Goal: Book appointment/travel/reservation

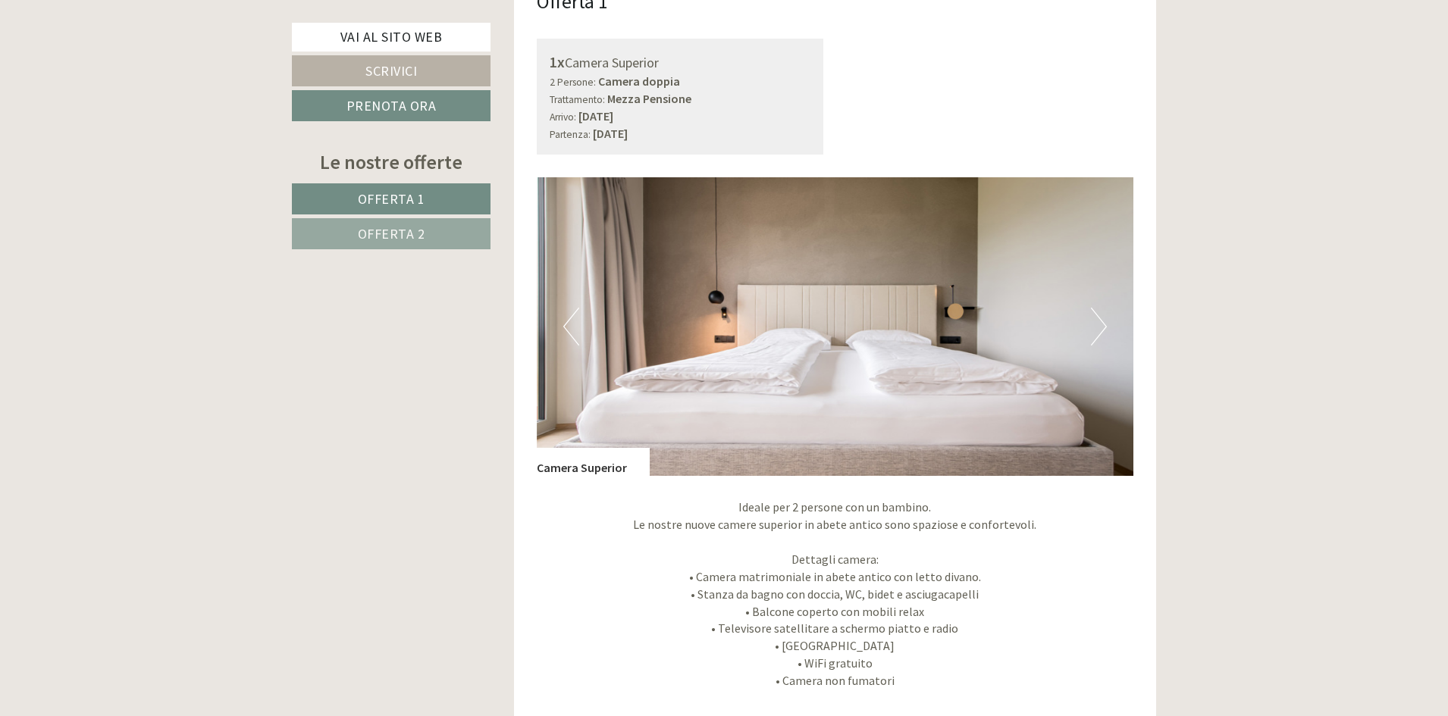
scroll to position [1137, 0]
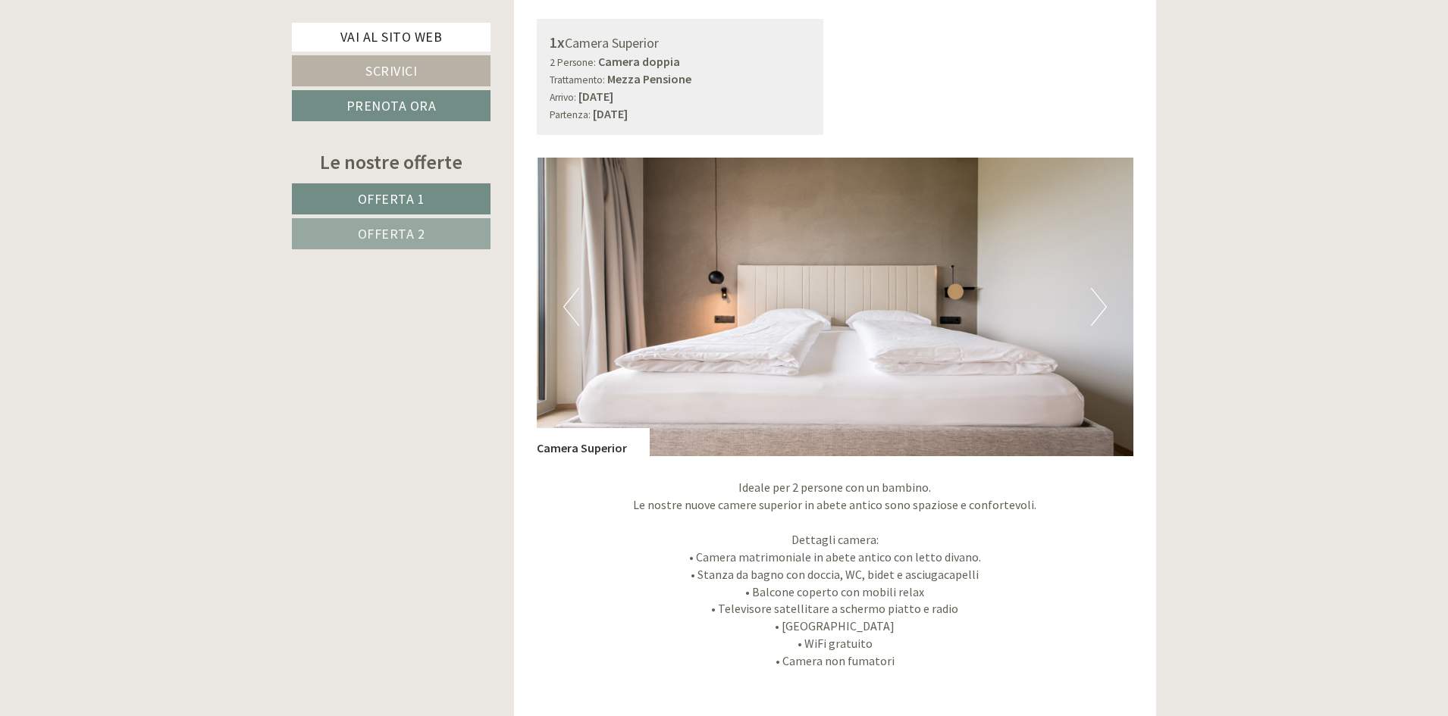
click at [1097, 312] on button "Next" at bounding box center [1099, 307] width 16 height 38
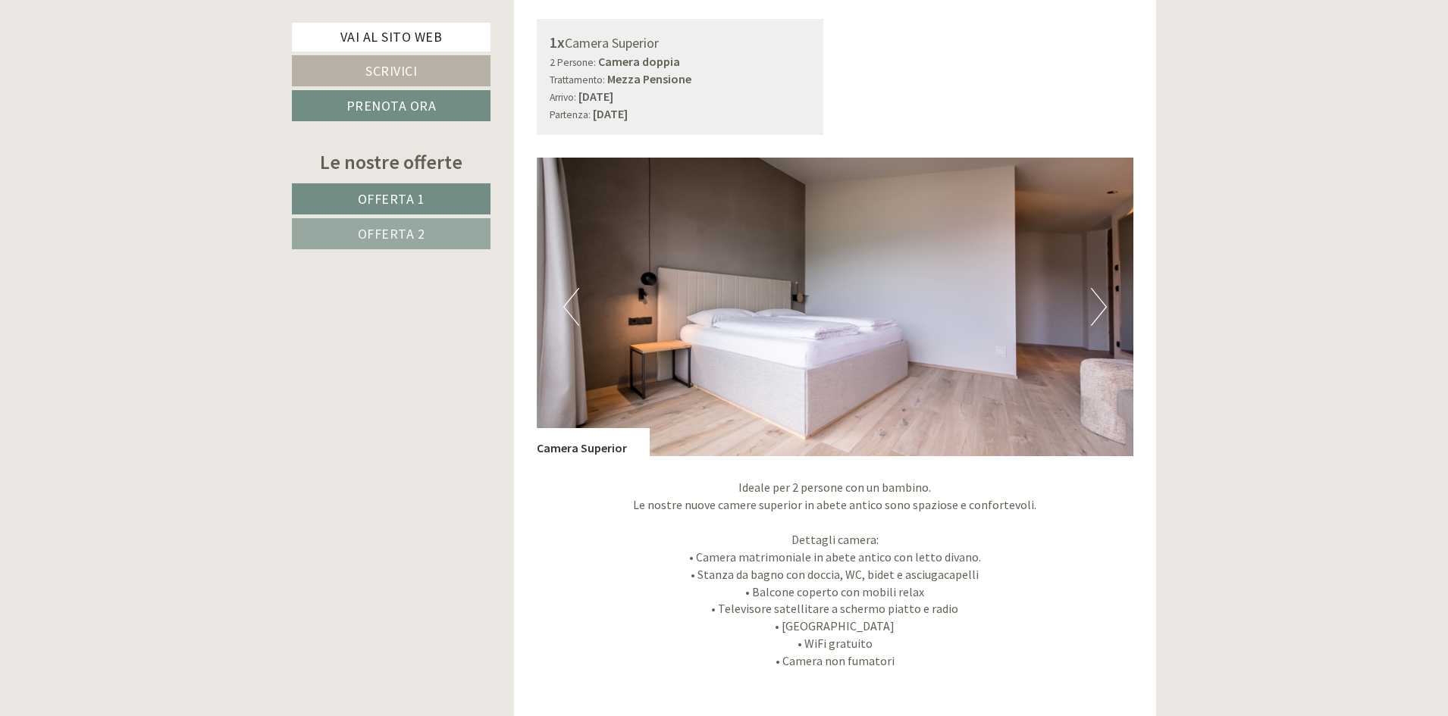
click at [1097, 312] on button "Next" at bounding box center [1099, 307] width 16 height 38
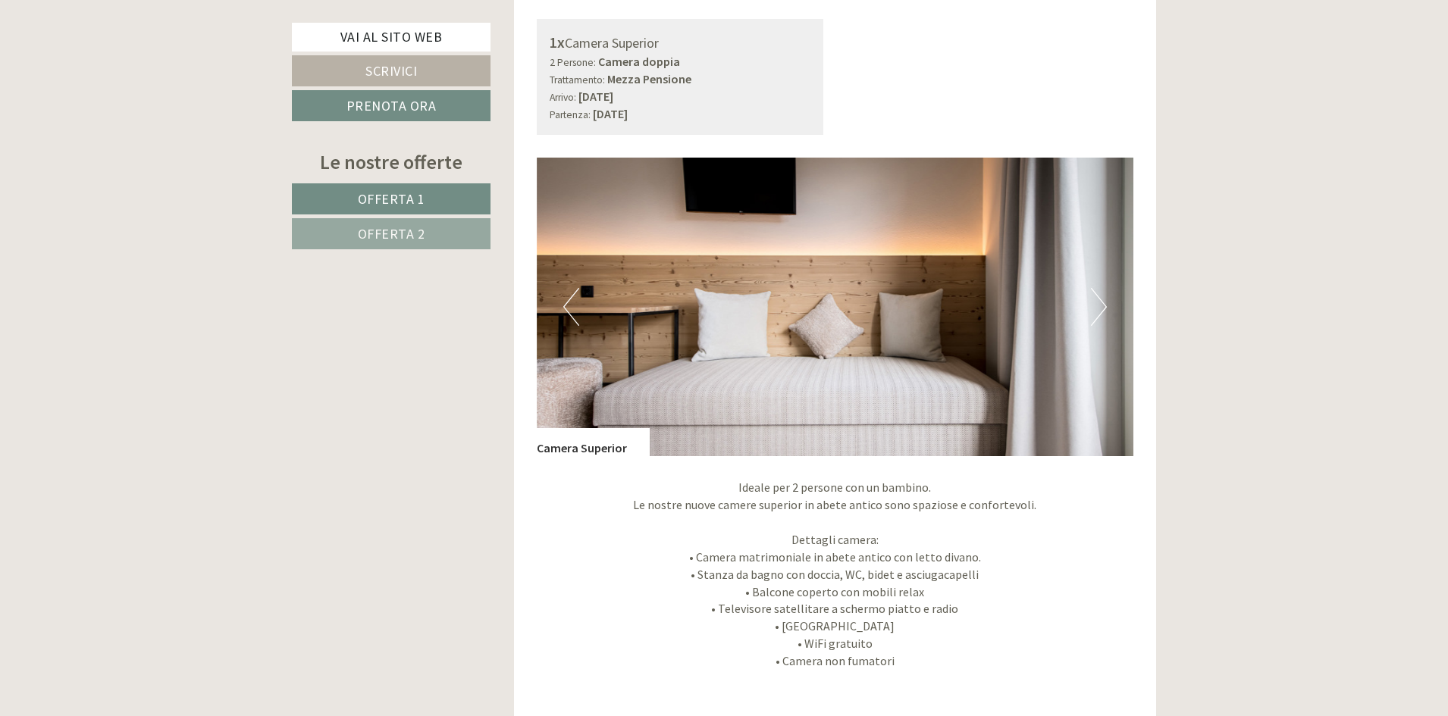
click at [1097, 312] on button "Next" at bounding box center [1099, 307] width 16 height 38
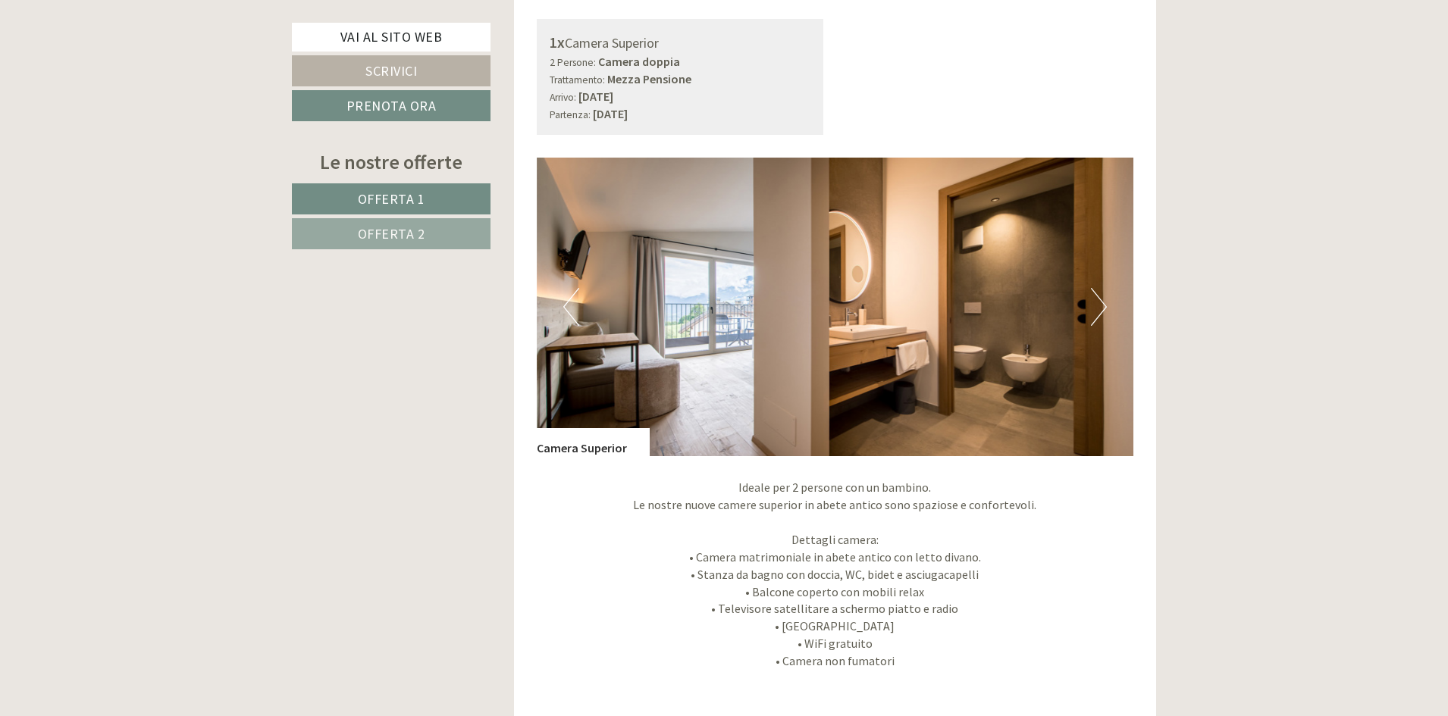
click at [1091, 304] on button "Next" at bounding box center [1099, 307] width 16 height 38
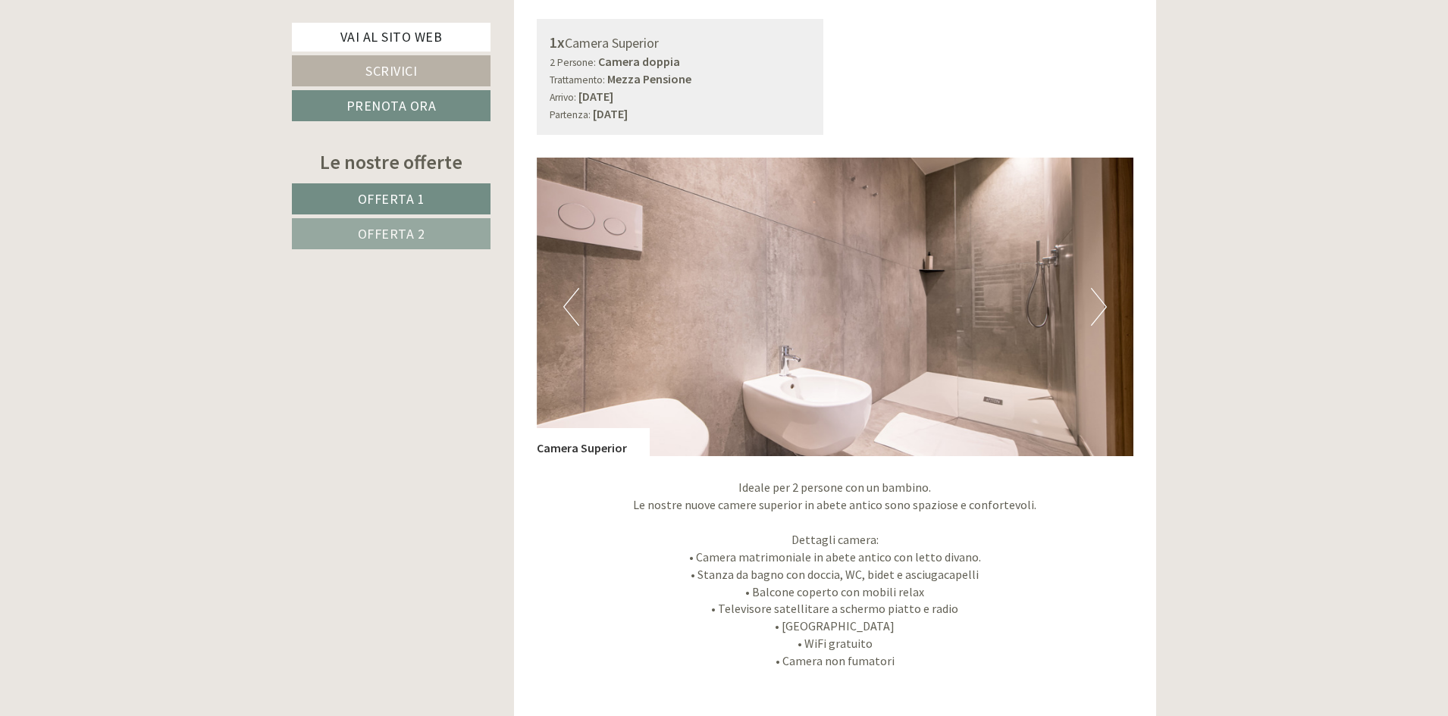
click at [1091, 304] on button "Next" at bounding box center [1099, 307] width 16 height 38
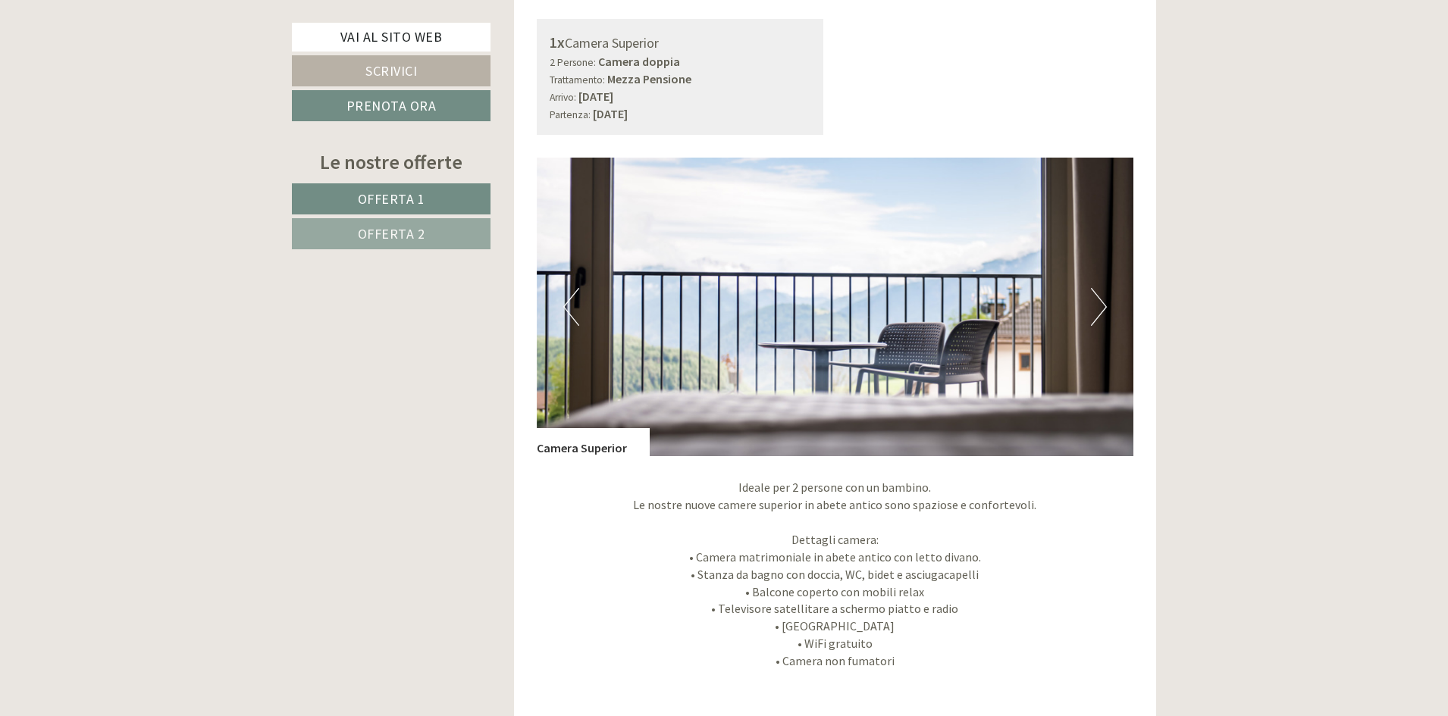
click at [1091, 304] on button "Next" at bounding box center [1099, 307] width 16 height 38
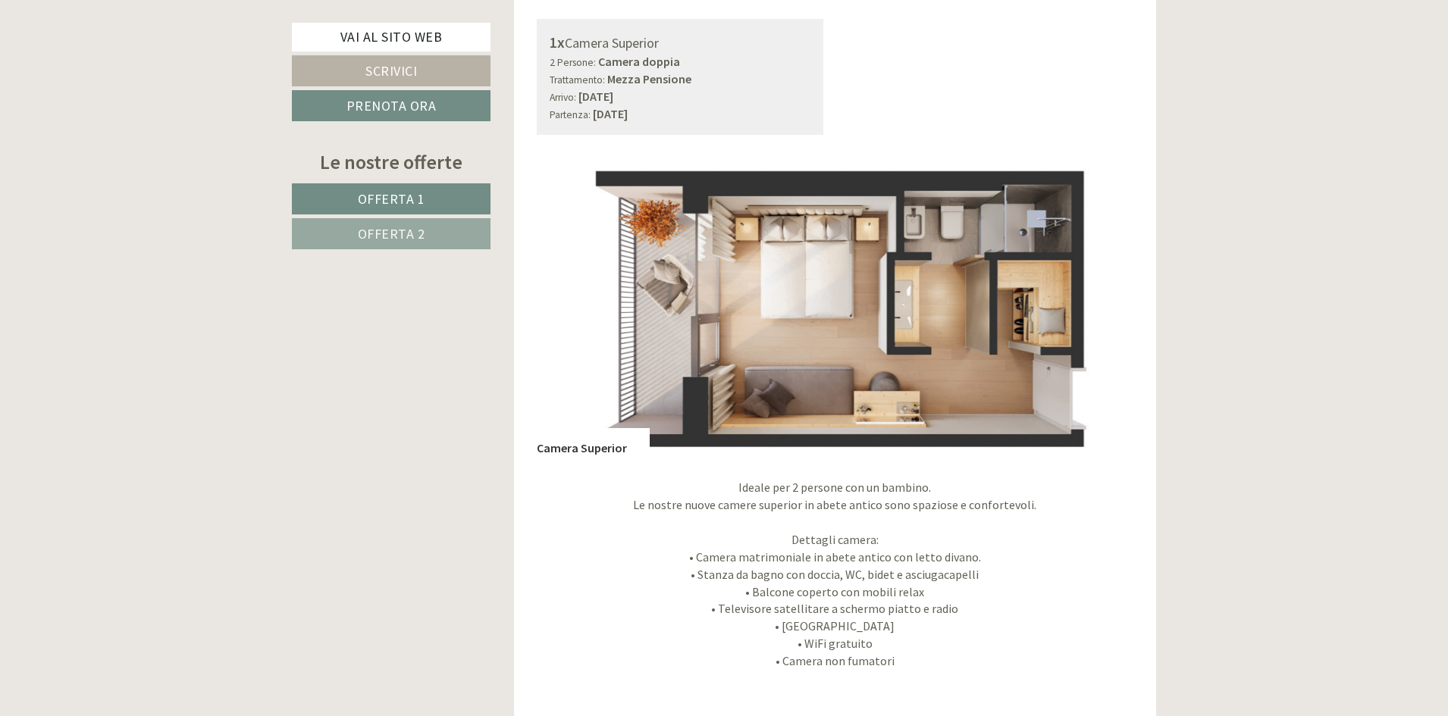
click at [1091, 304] on button "Next" at bounding box center [1099, 307] width 16 height 38
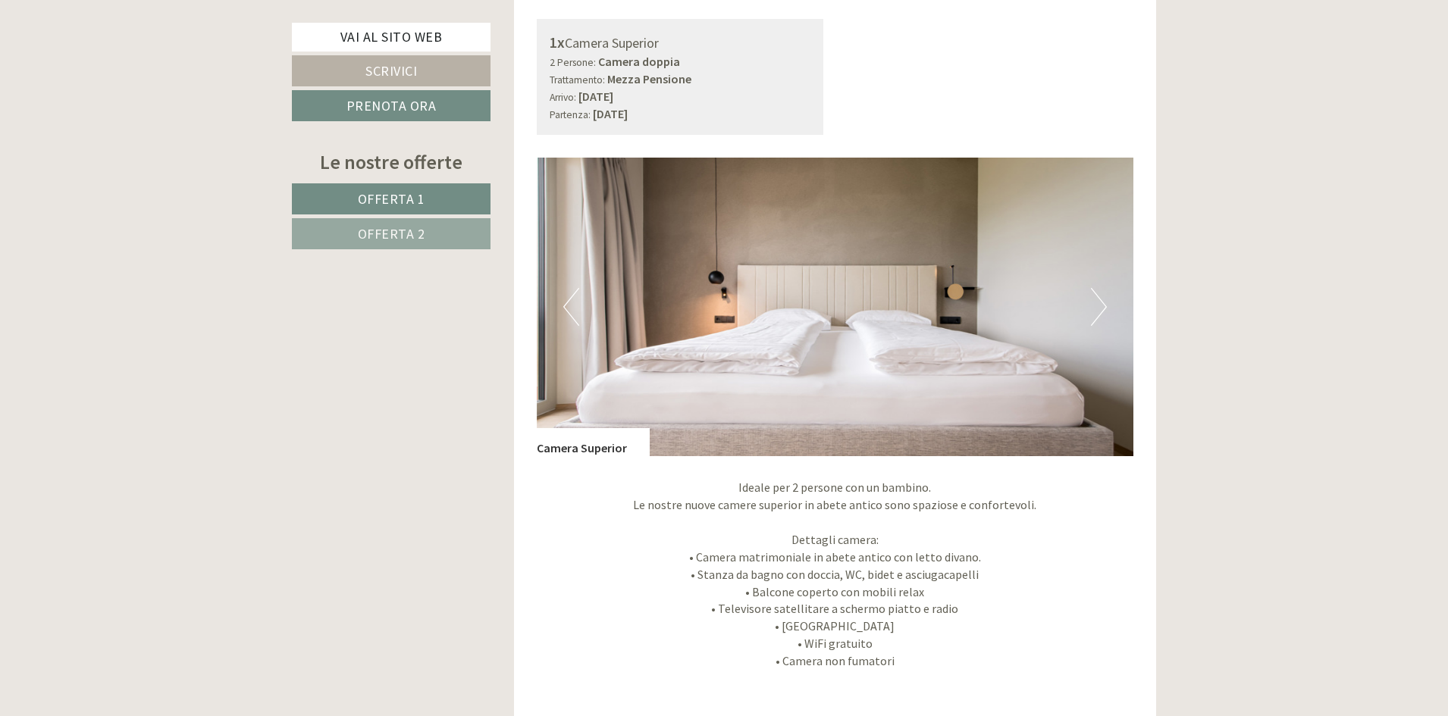
click at [1091, 304] on button "Next" at bounding box center [1099, 307] width 16 height 38
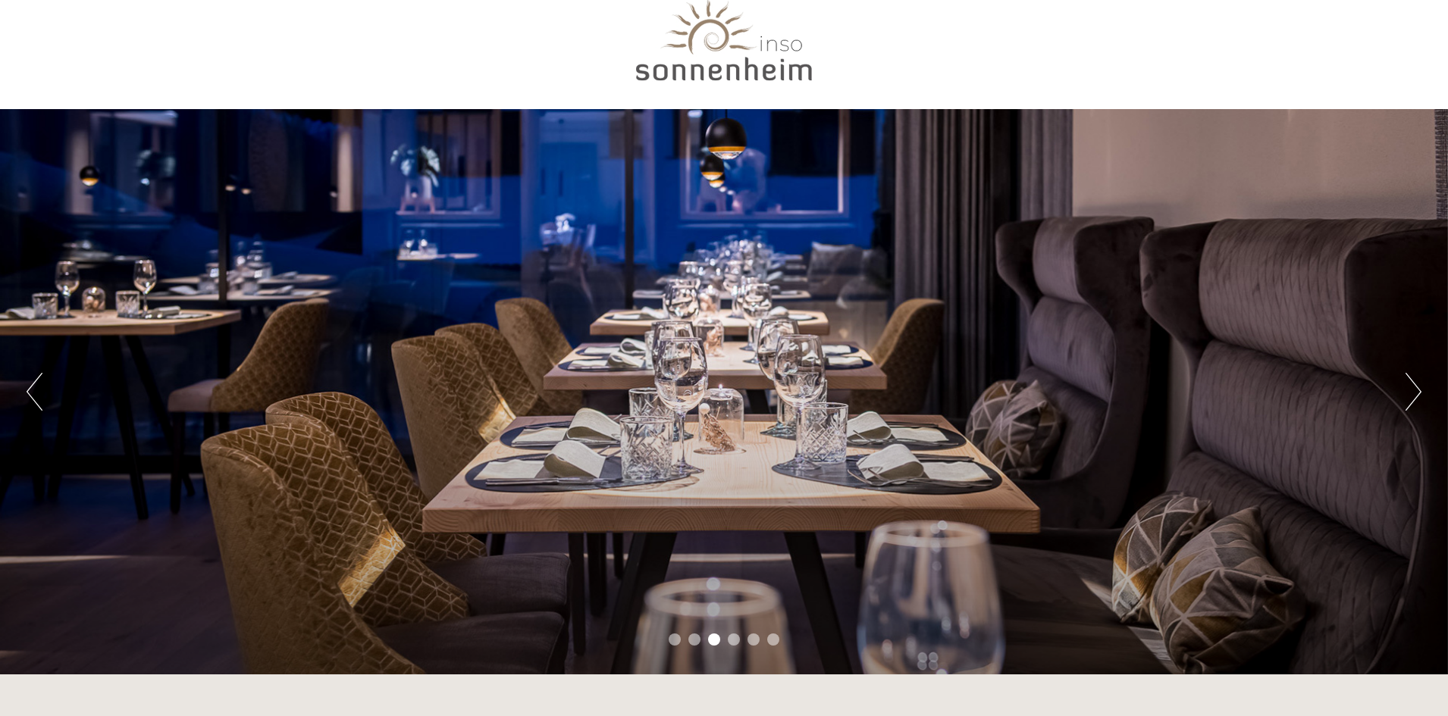
scroll to position [0, 0]
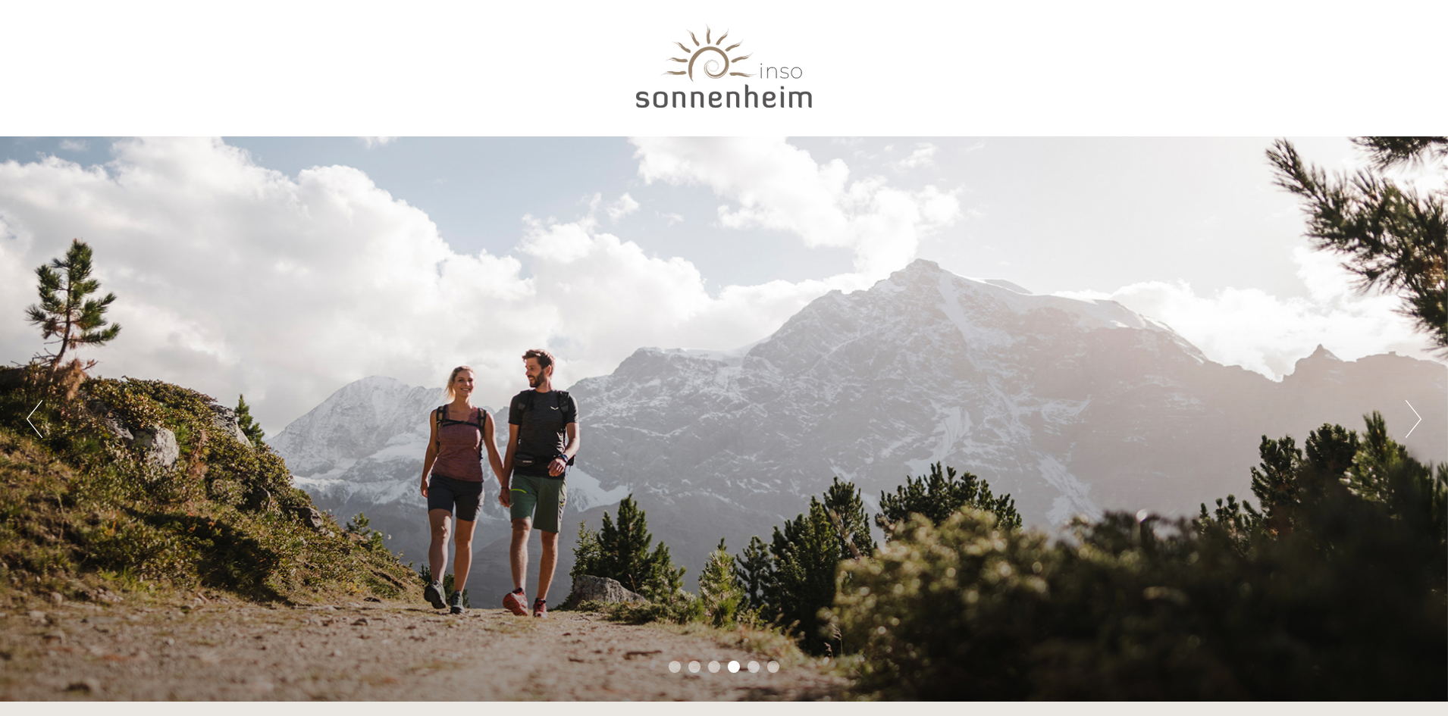
click at [36, 412] on button "Previous" at bounding box center [35, 419] width 16 height 38
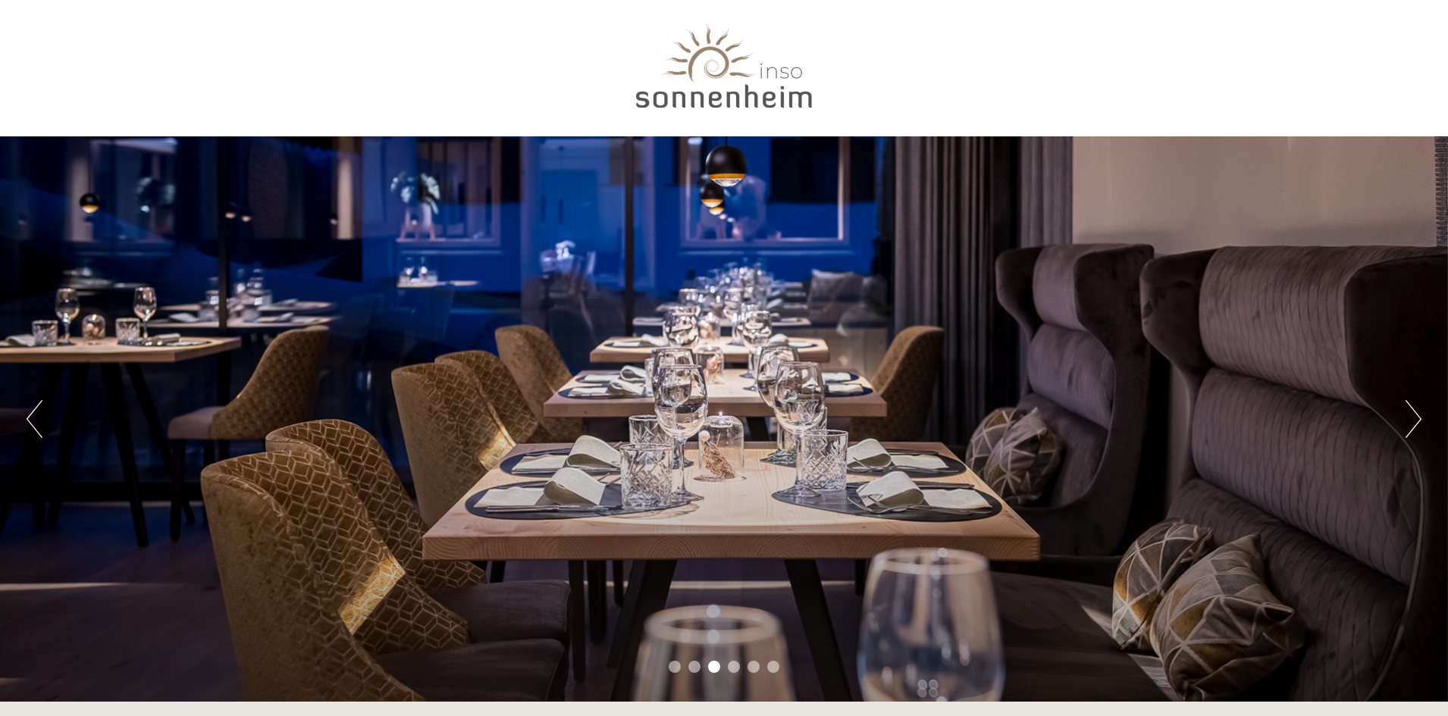
click at [34, 413] on button "Previous" at bounding box center [35, 419] width 16 height 38
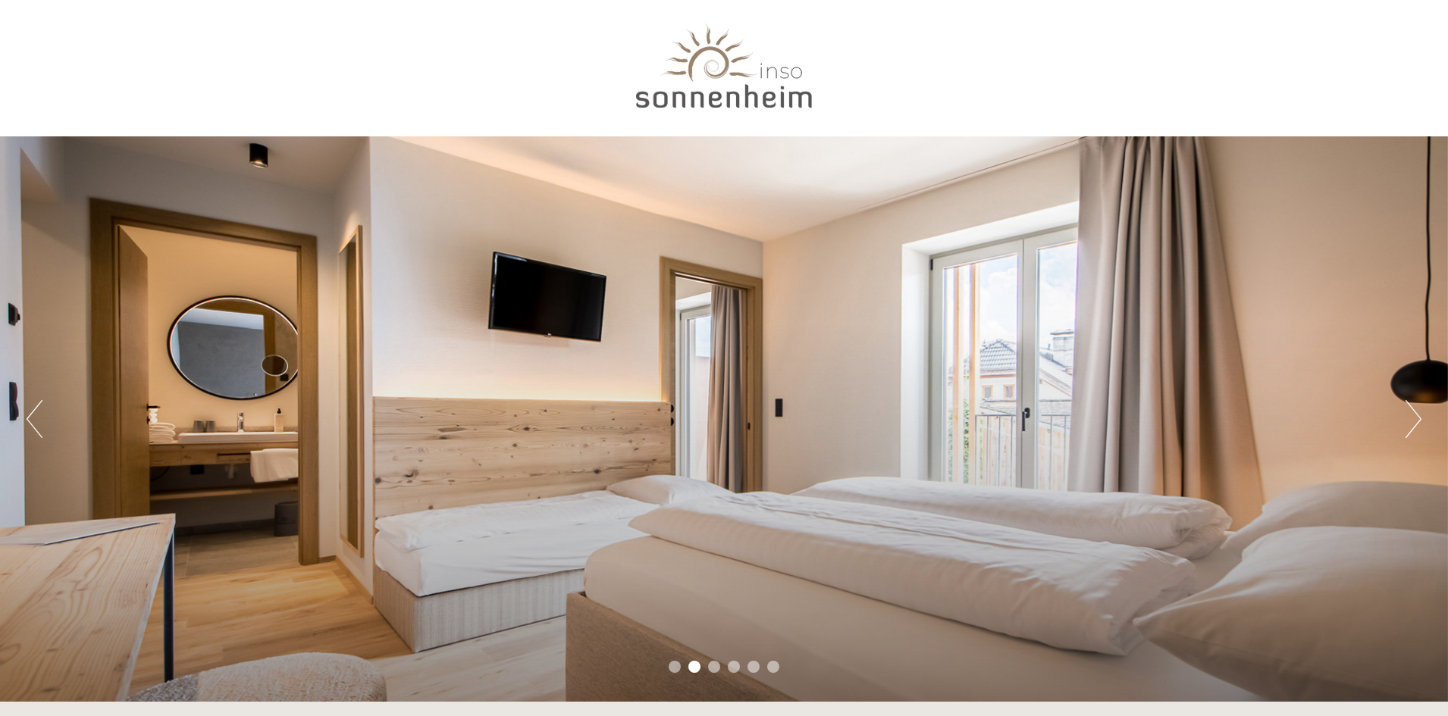
click at [34, 413] on button "Previous" at bounding box center [35, 419] width 16 height 38
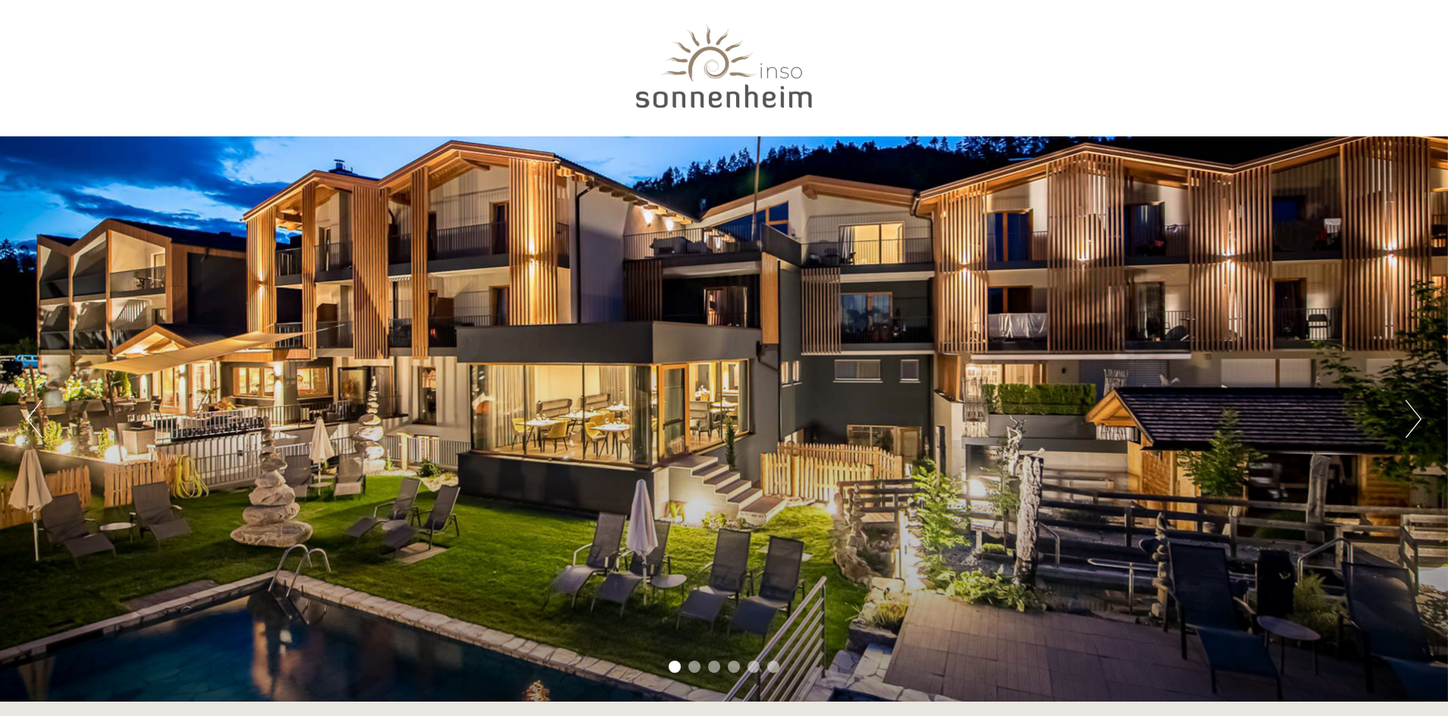
click at [34, 413] on button "Previous" at bounding box center [35, 419] width 16 height 38
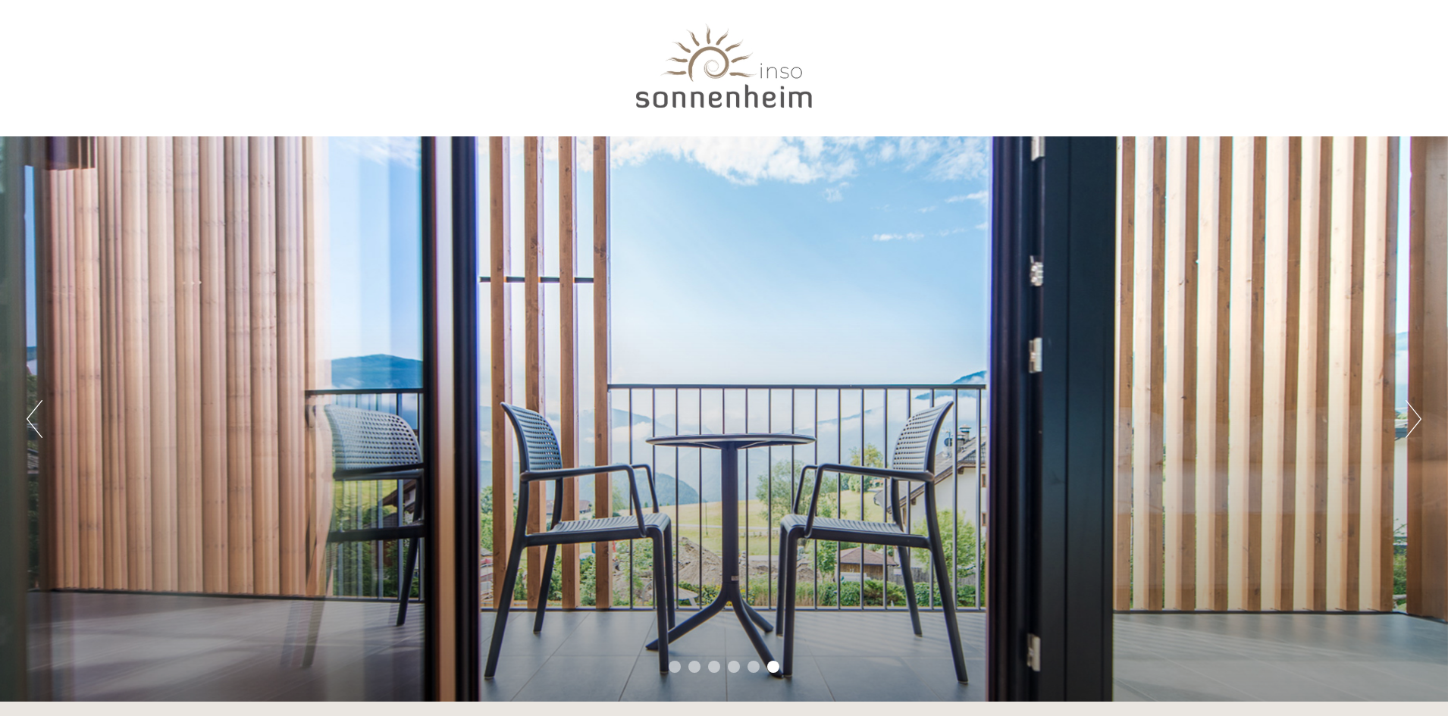
click at [34, 413] on button "Previous" at bounding box center [35, 419] width 16 height 38
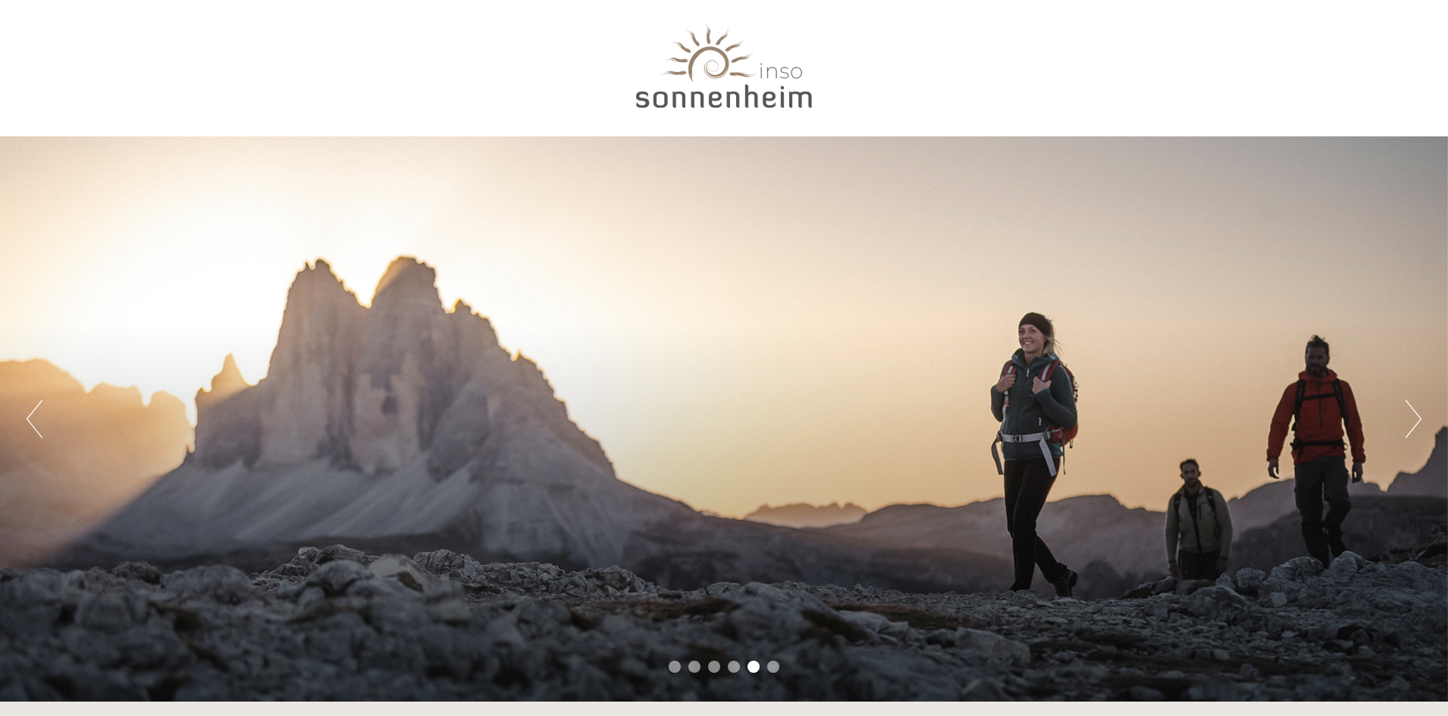
click at [34, 413] on button "Previous" at bounding box center [35, 419] width 16 height 38
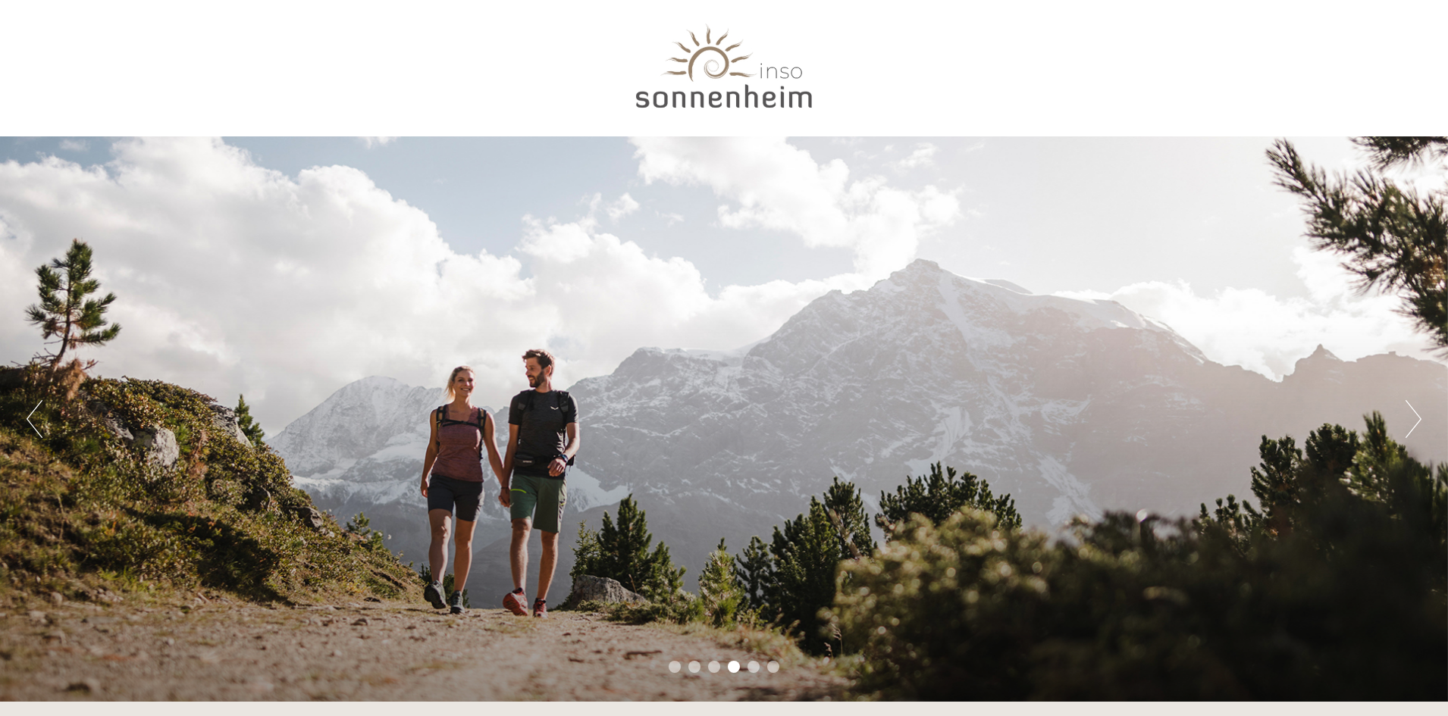
click at [34, 413] on button "Previous" at bounding box center [35, 419] width 16 height 38
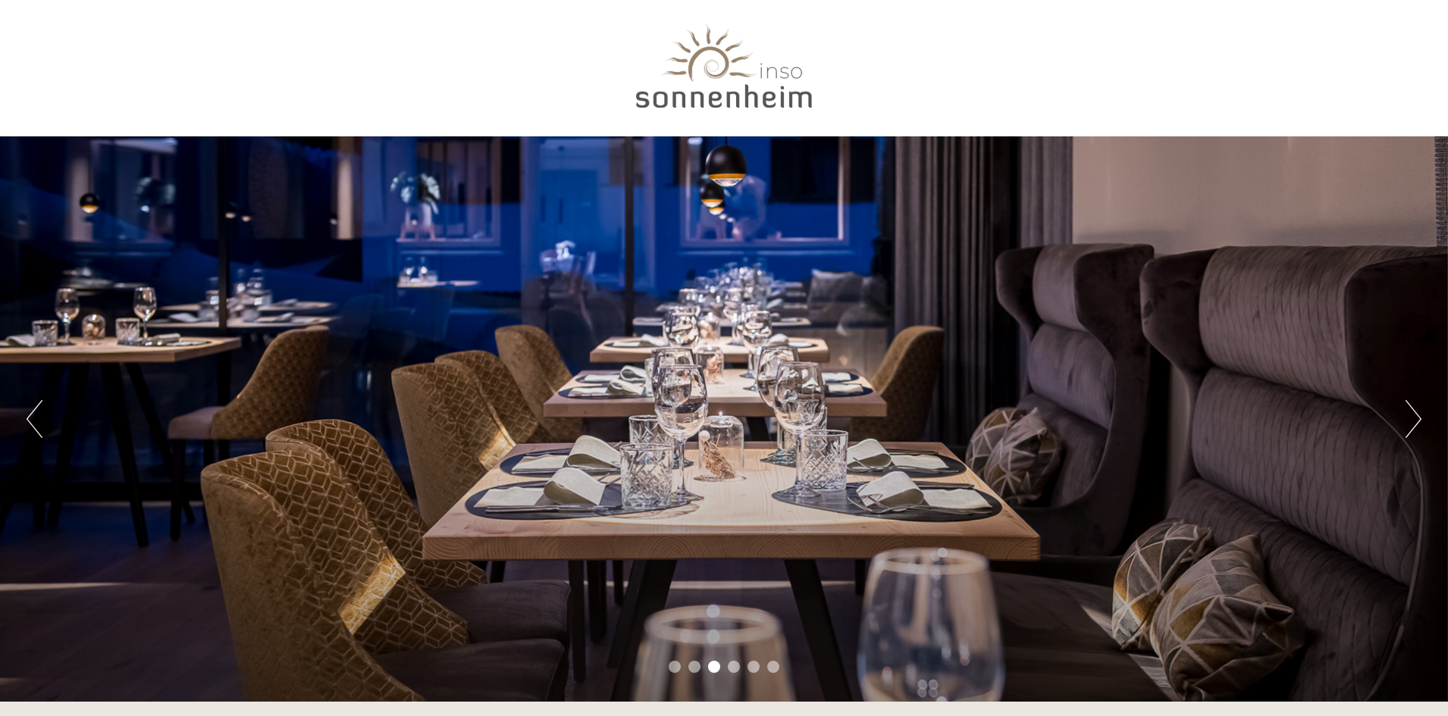
click at [34, 413] on button "Previous" at bounding box center [35, 419] width 16 height 38
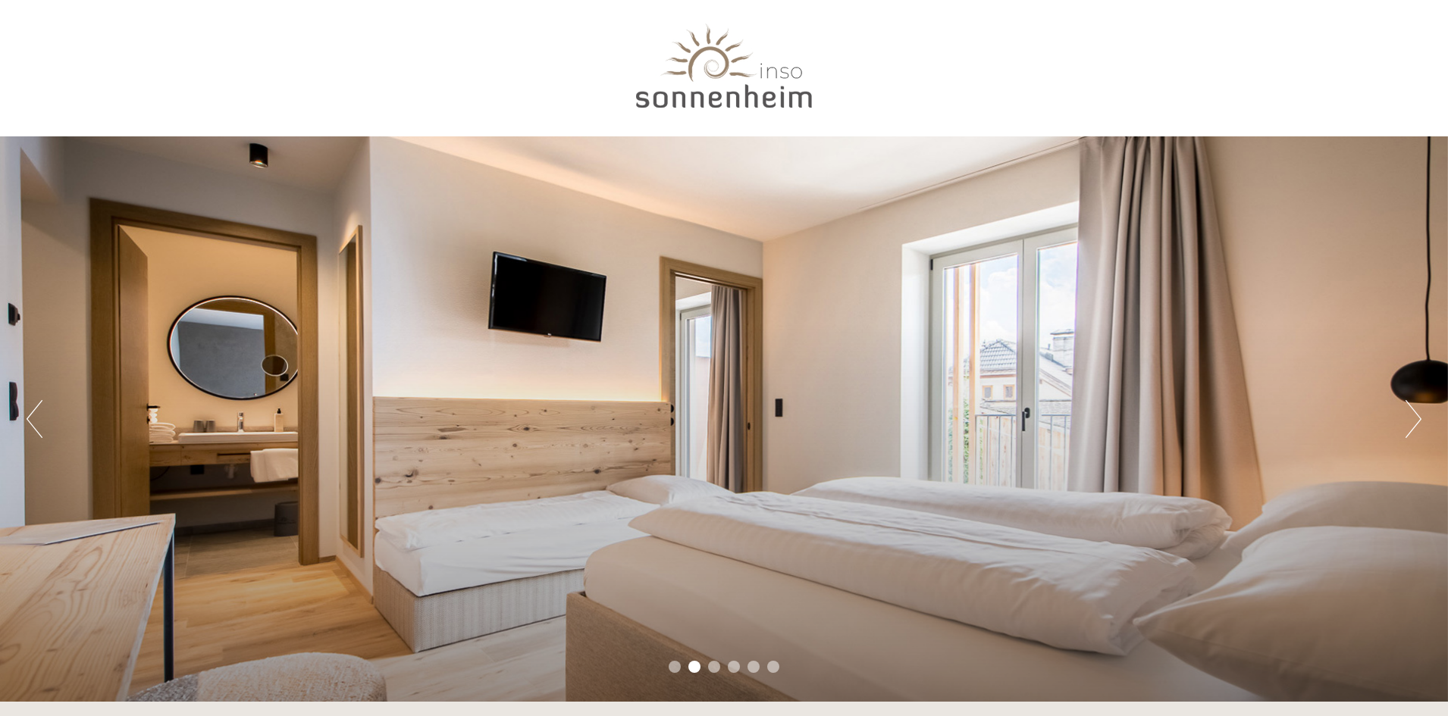
click at [34, 413] on button "Previous" at bounding box center [35, 419] width 16 height 38
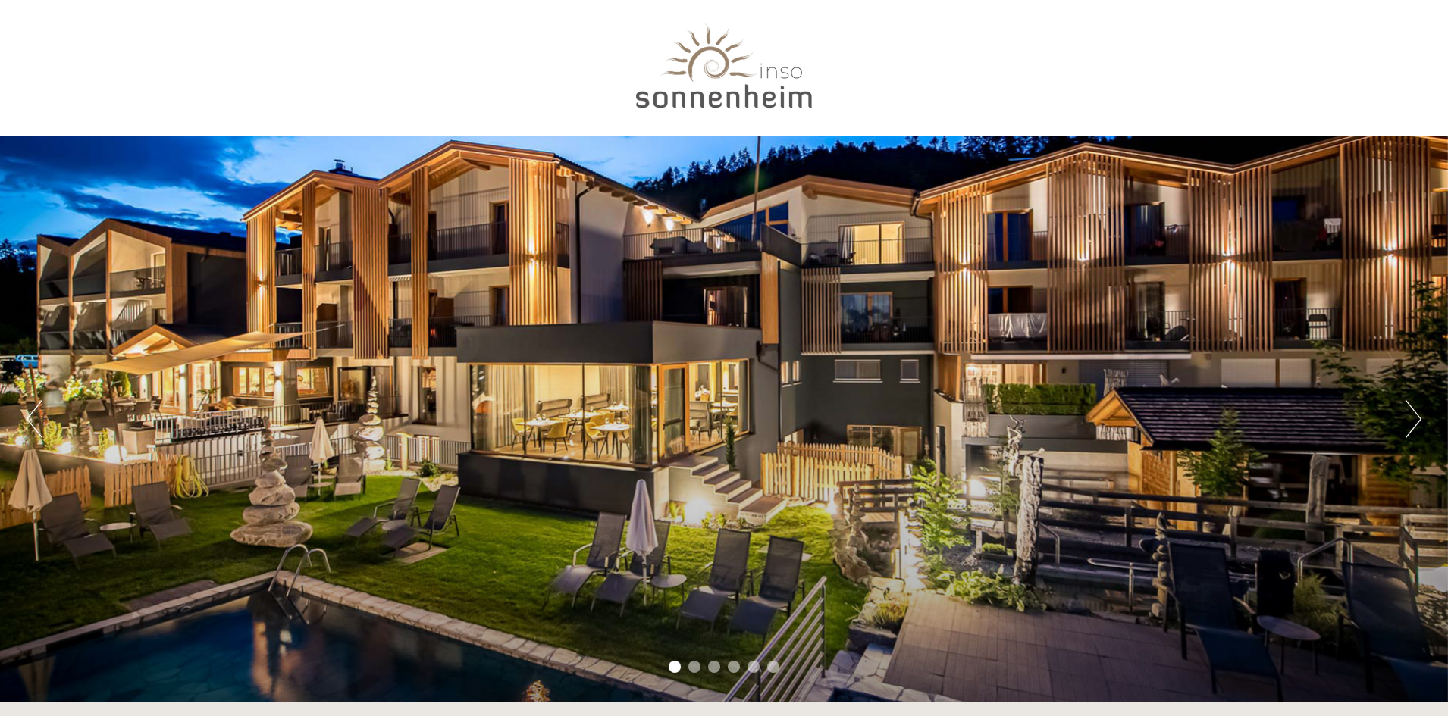
click at [1405, 416] on button "Next" at bounding box center [1413, 419] width 16 height 38
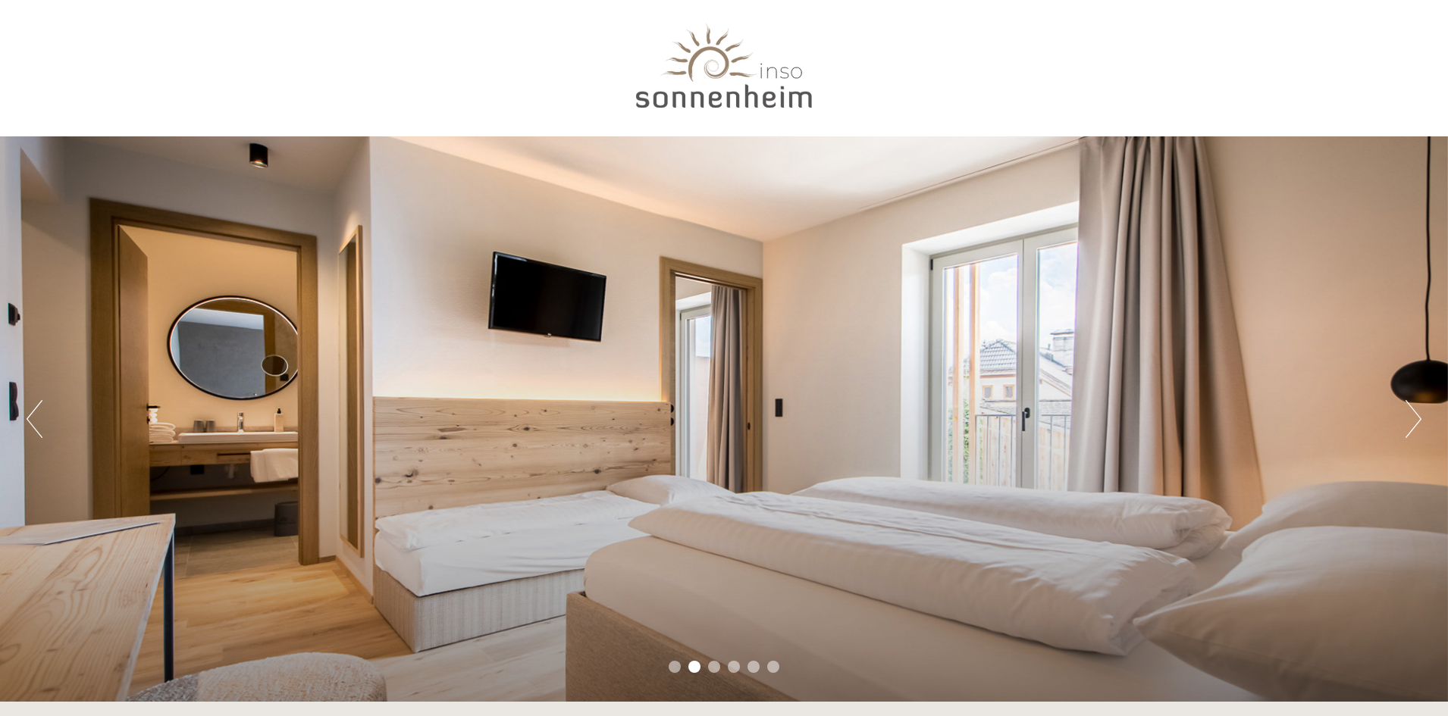
click at [1407, 415] on button "Next" at bounding box center [1413, 419] width 16 height 38
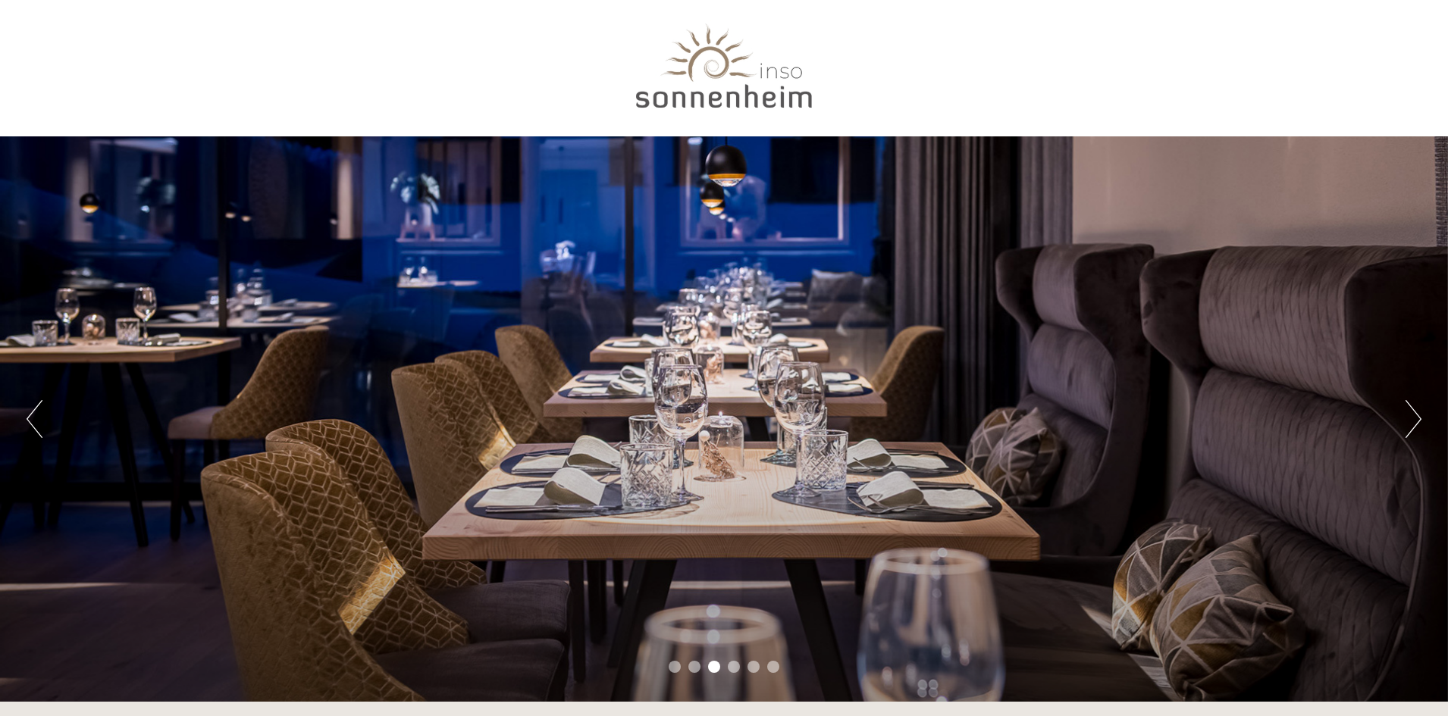
click at [1407, 415] on button "Next" at bounding box center [1413, 419] width 16 height 38
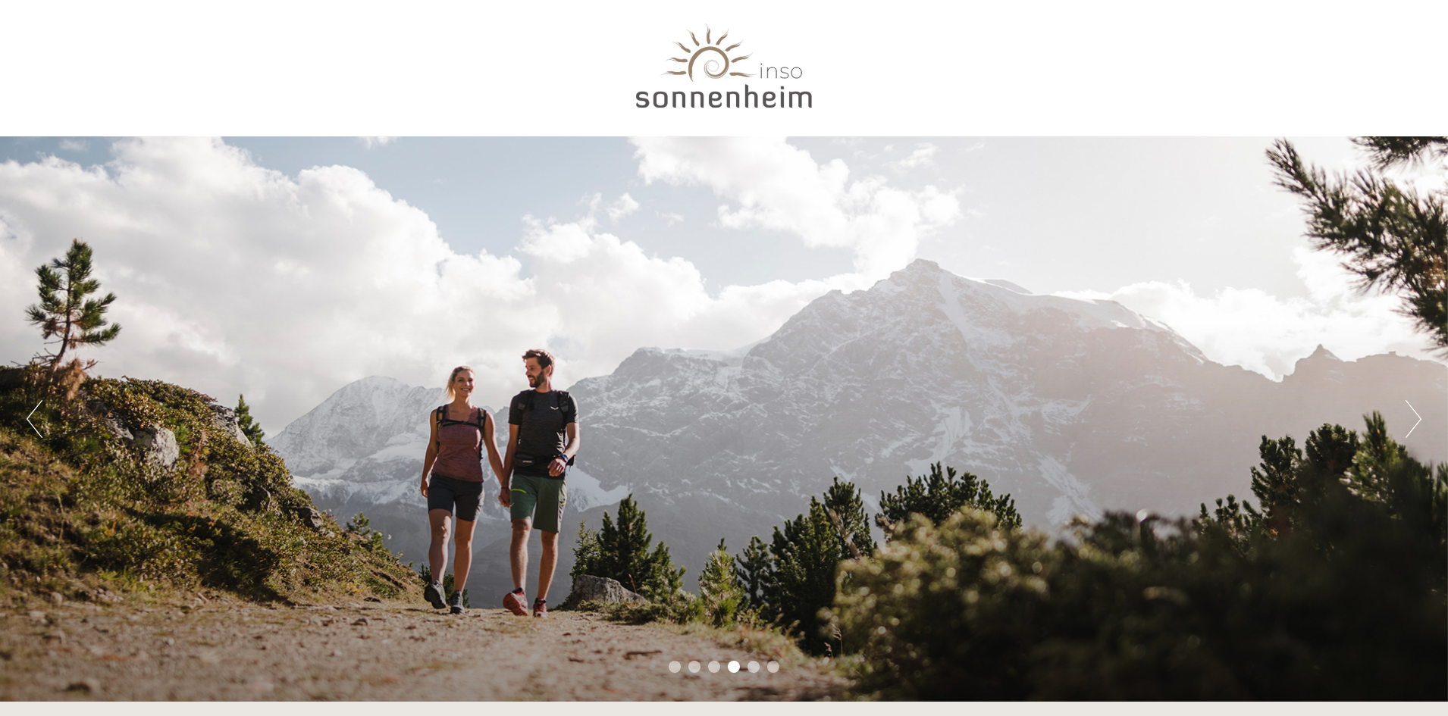
click at [1407, 415] on button "Next" at bounding box center [1413, 419] width 16 height 38
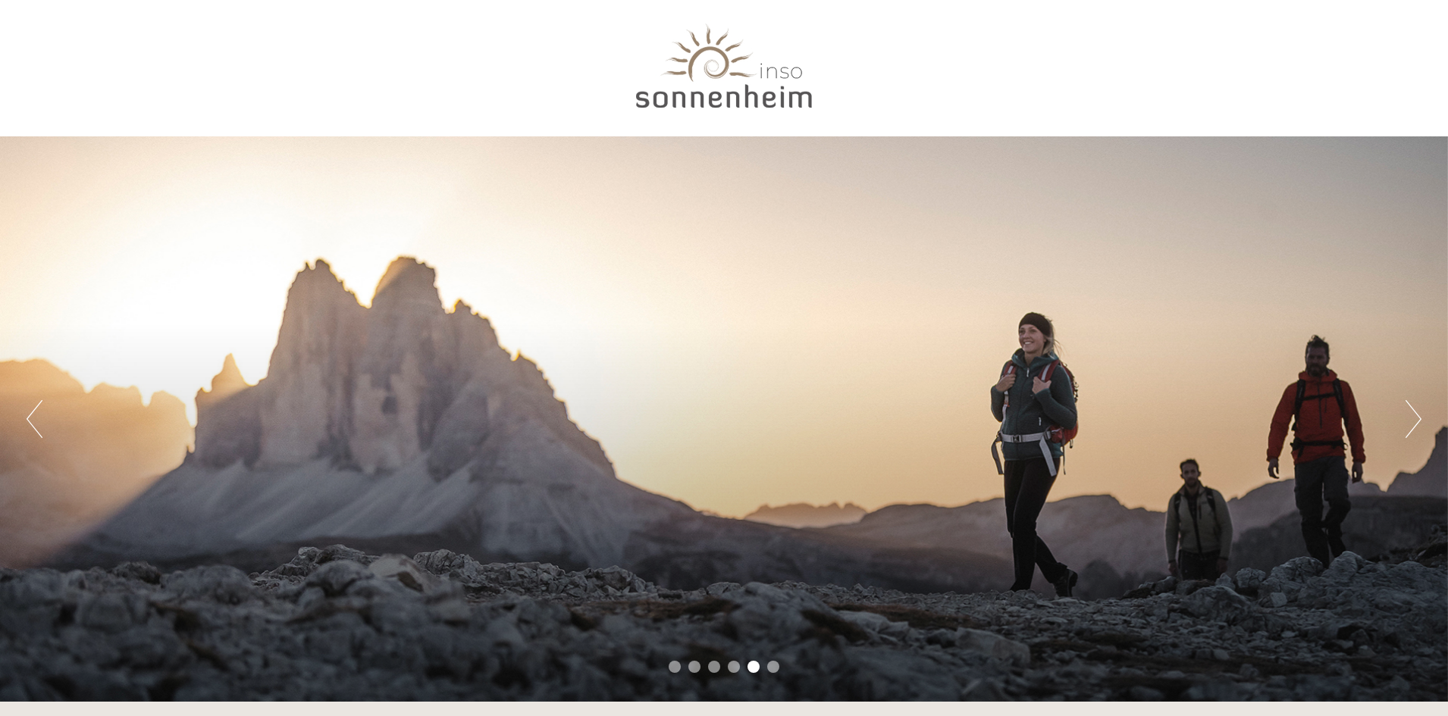
click at [1411, 409] on button "Next" at bounding box center [1413, 419] width 16 height 38
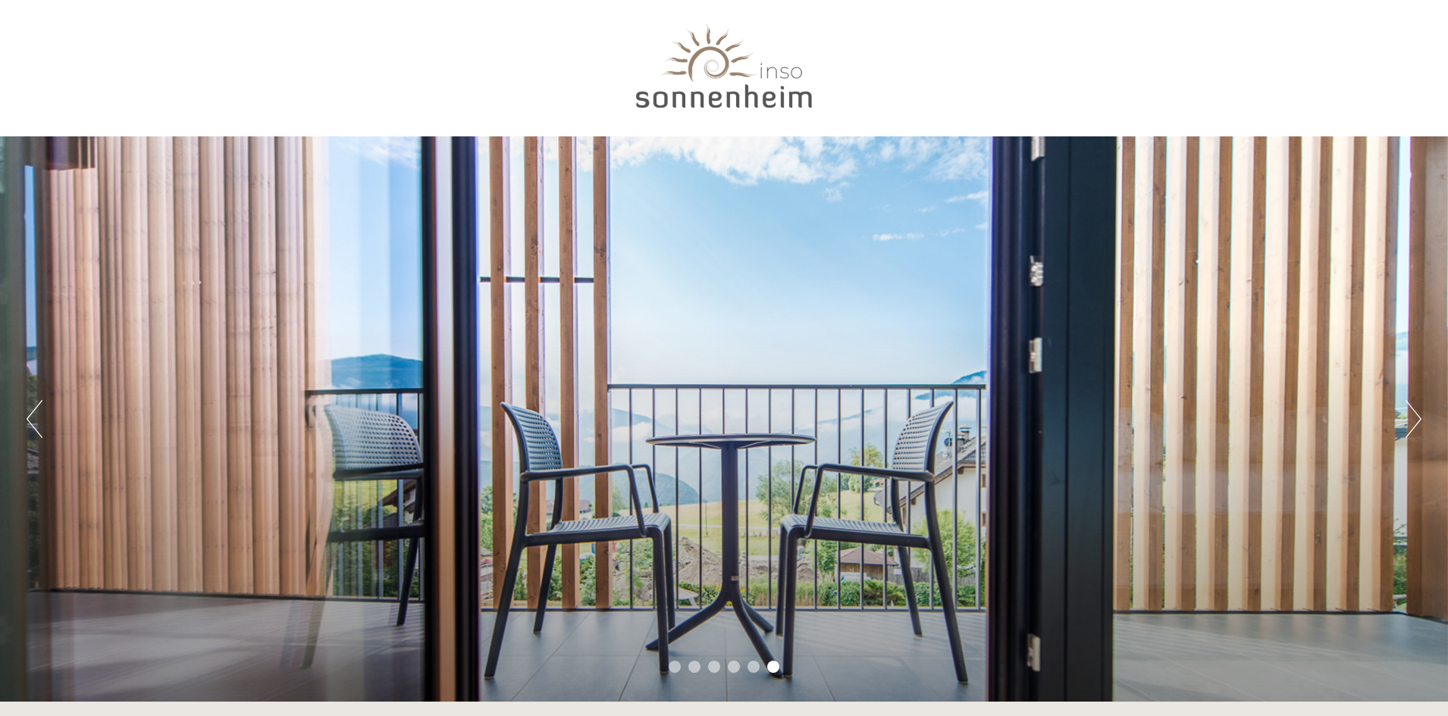
click at [1411, 409] on button "Next" at bounding box center [1413, 419] width 16 height 38
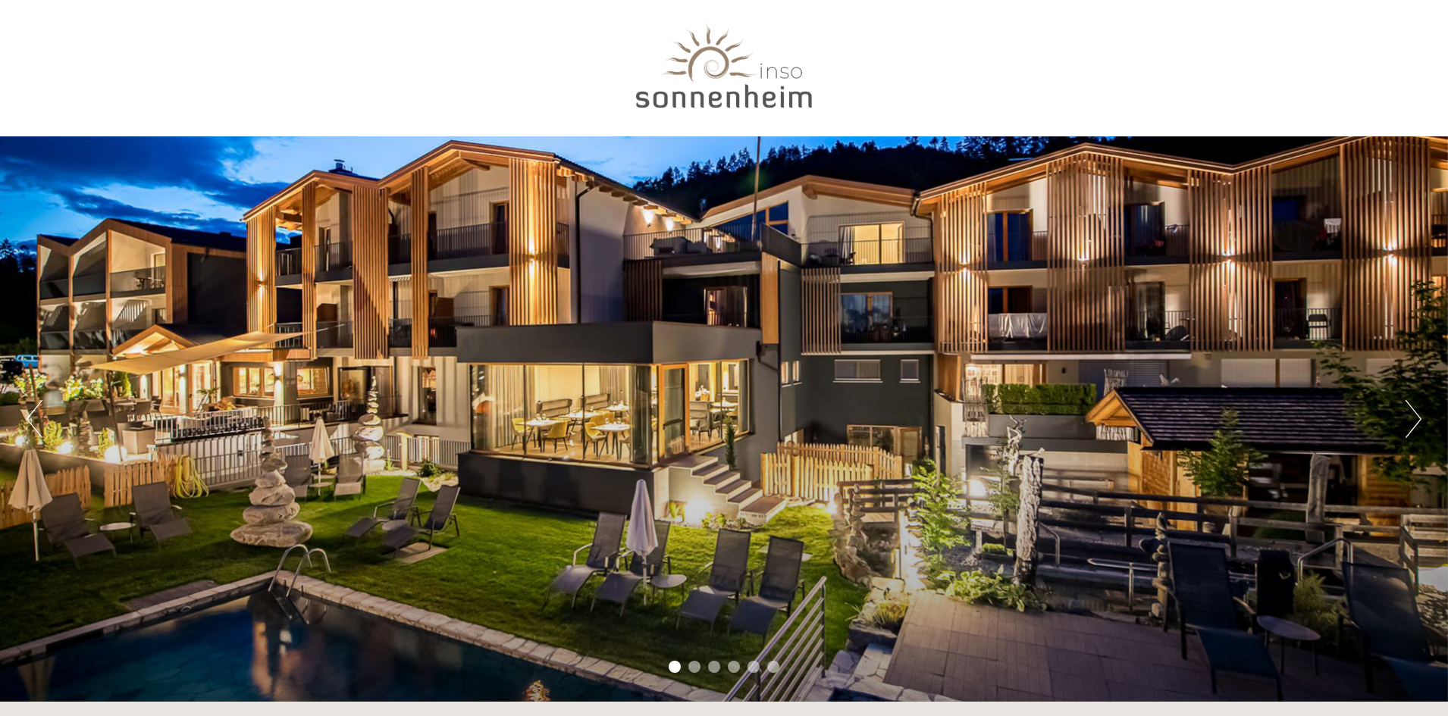
click at [1411, 409] on button "Next" at bounding box center [1413, 419] width 16 height 38
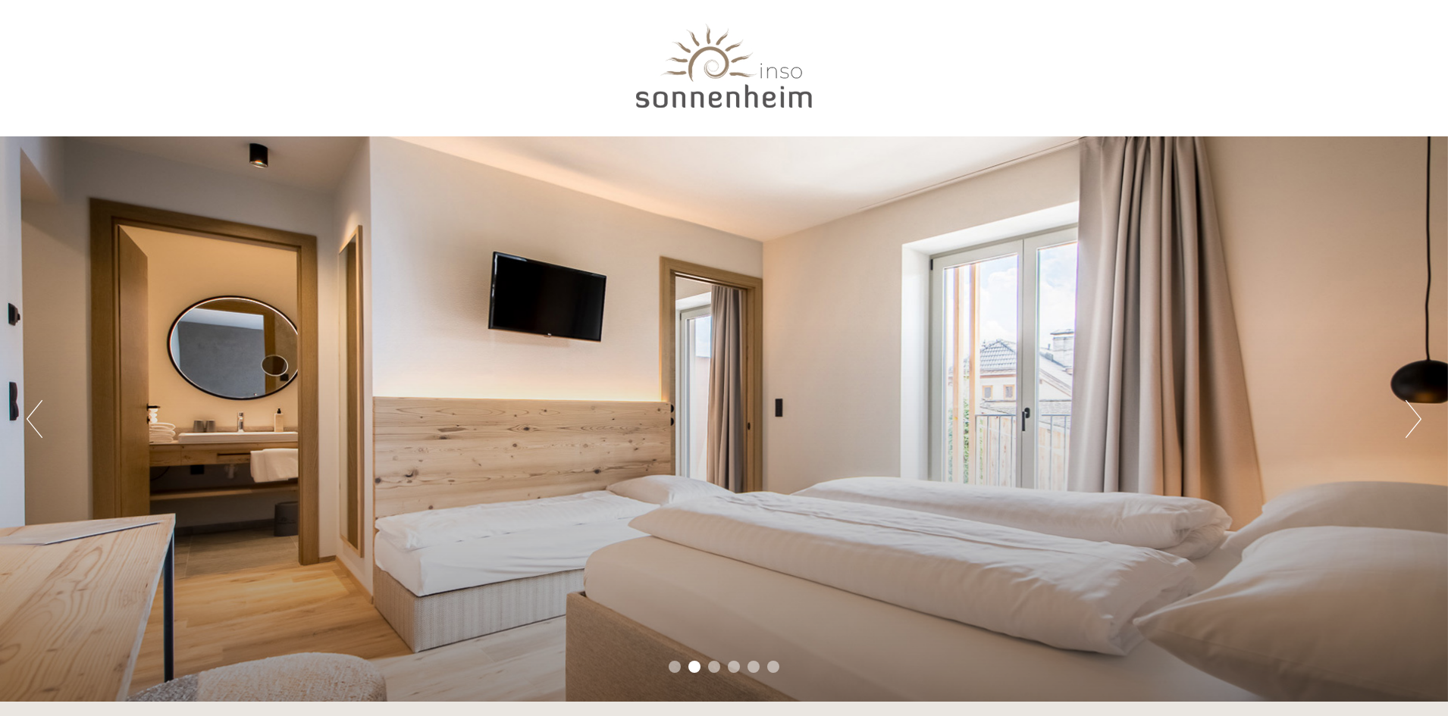
click at [1411, 409] on button "Next" at bounding box center [1413, 419] width 16 height 38
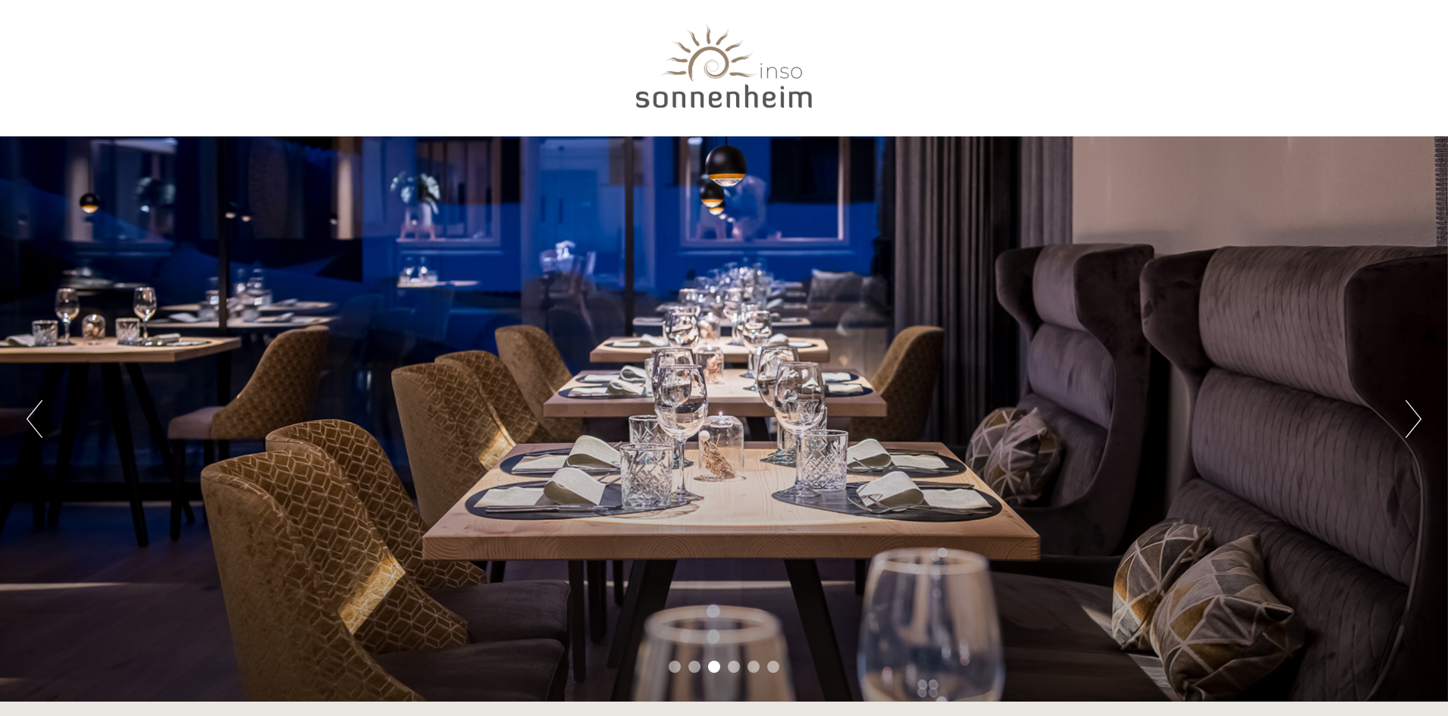
click at [1411, 409] on button "Next" at bounding box center [1413, 419] width 16 height 38
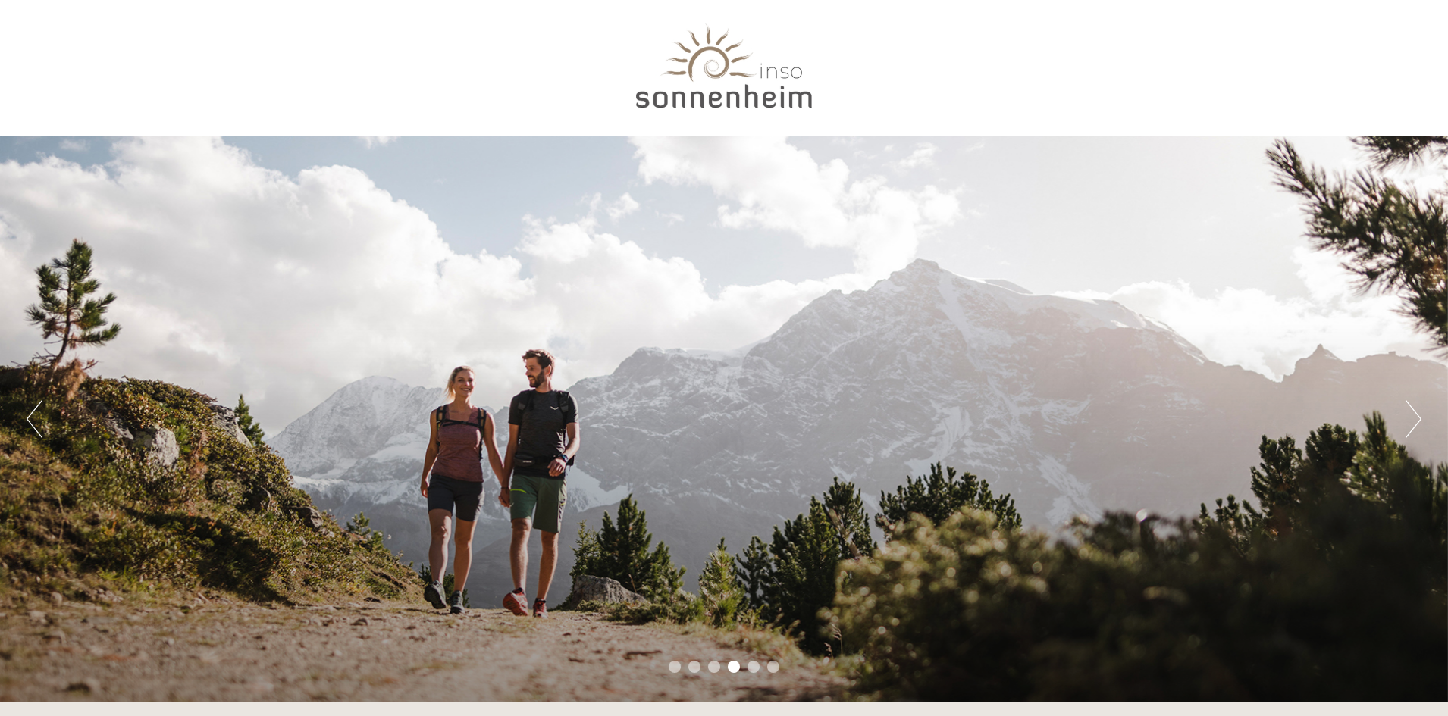
click at [1411, 409] on button "Next" at bounding box center [1413, 419] width 16 height 38
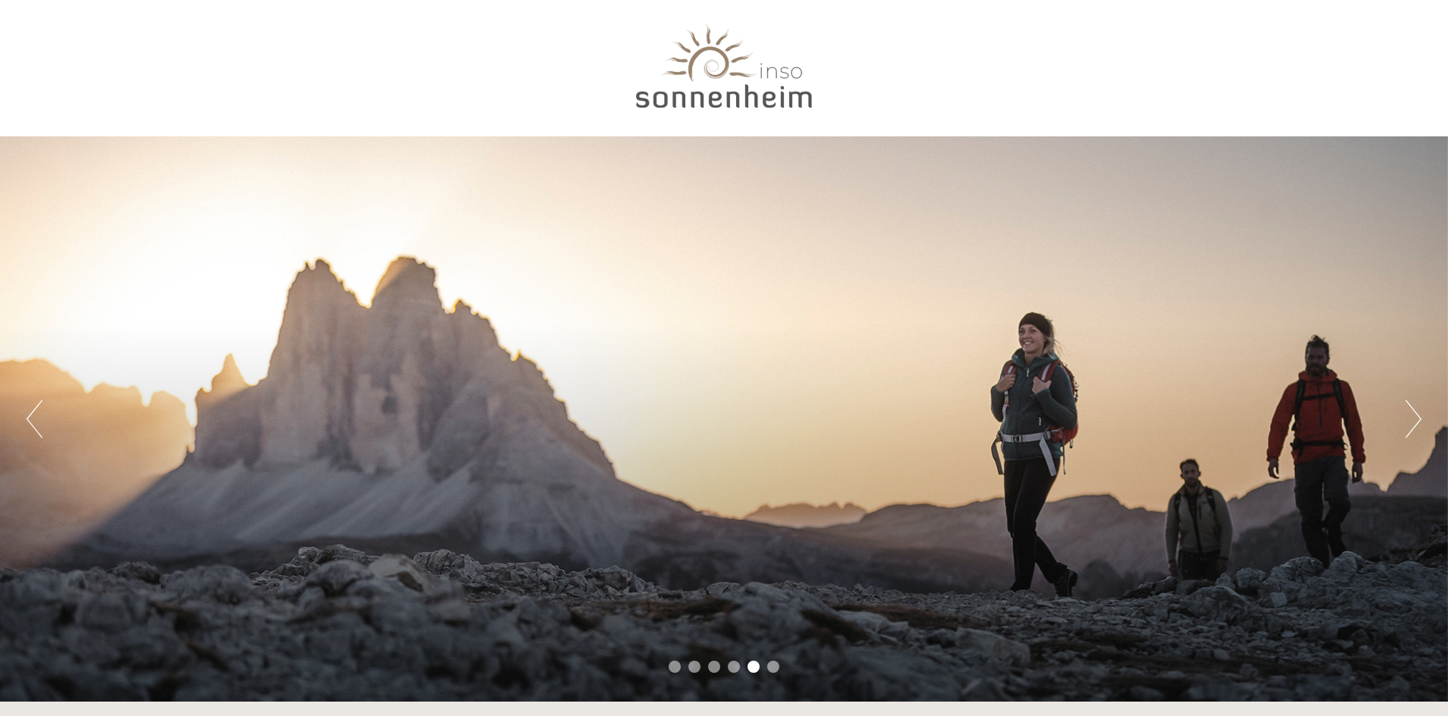
click at [1411, 409] on button "Next" at bounding box center [1413, 419] width 16 height 38
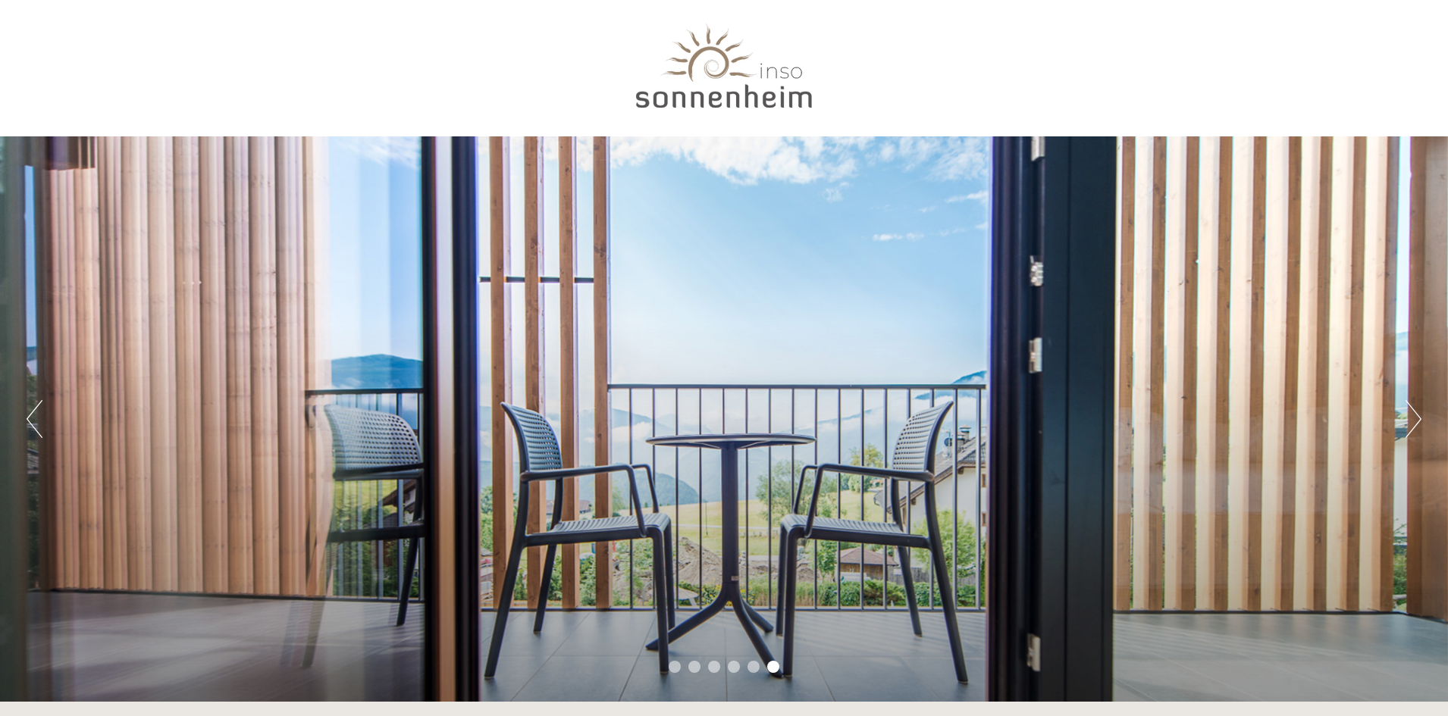
click at [1411, 409] on button "Next" at bounding box center [1413, 419] width 16 height 38
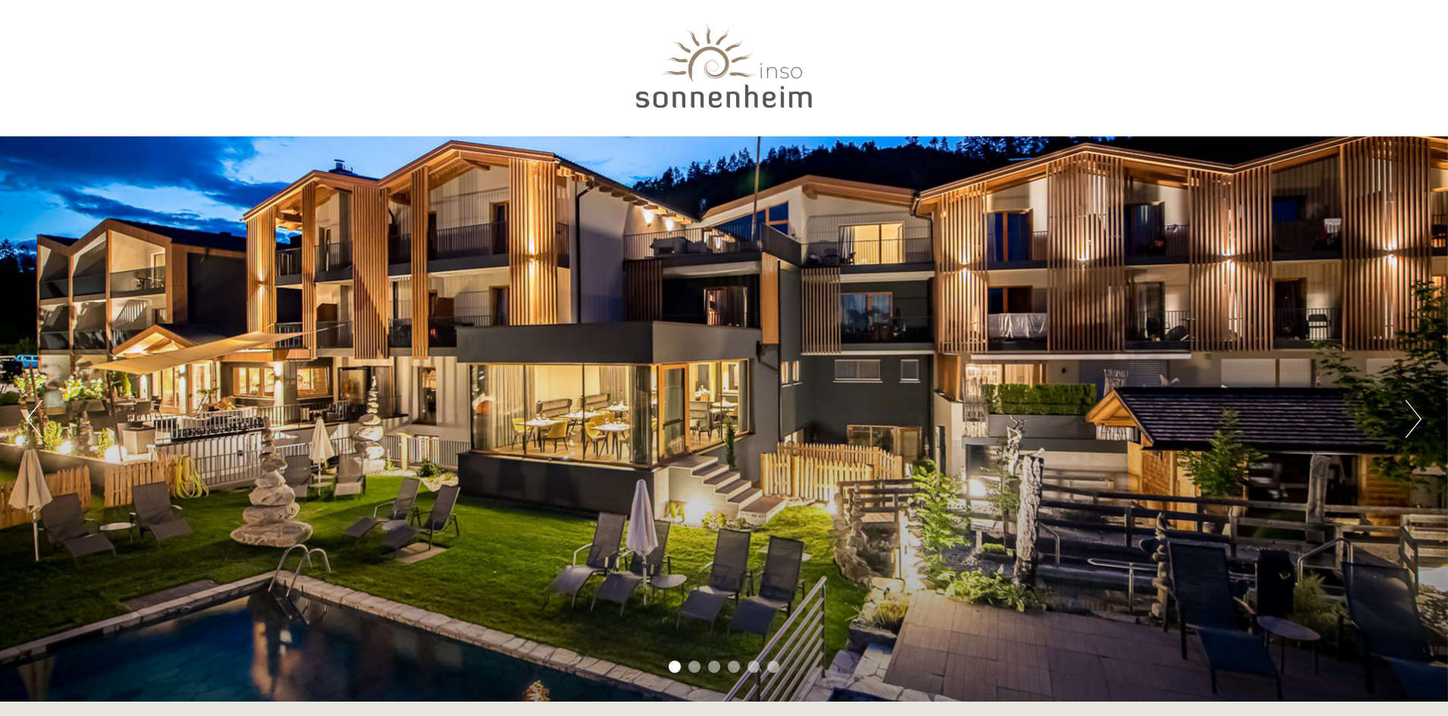
click at [1414, 417] on button "Next" at bounding box center [1413, 419] width 16 height 38
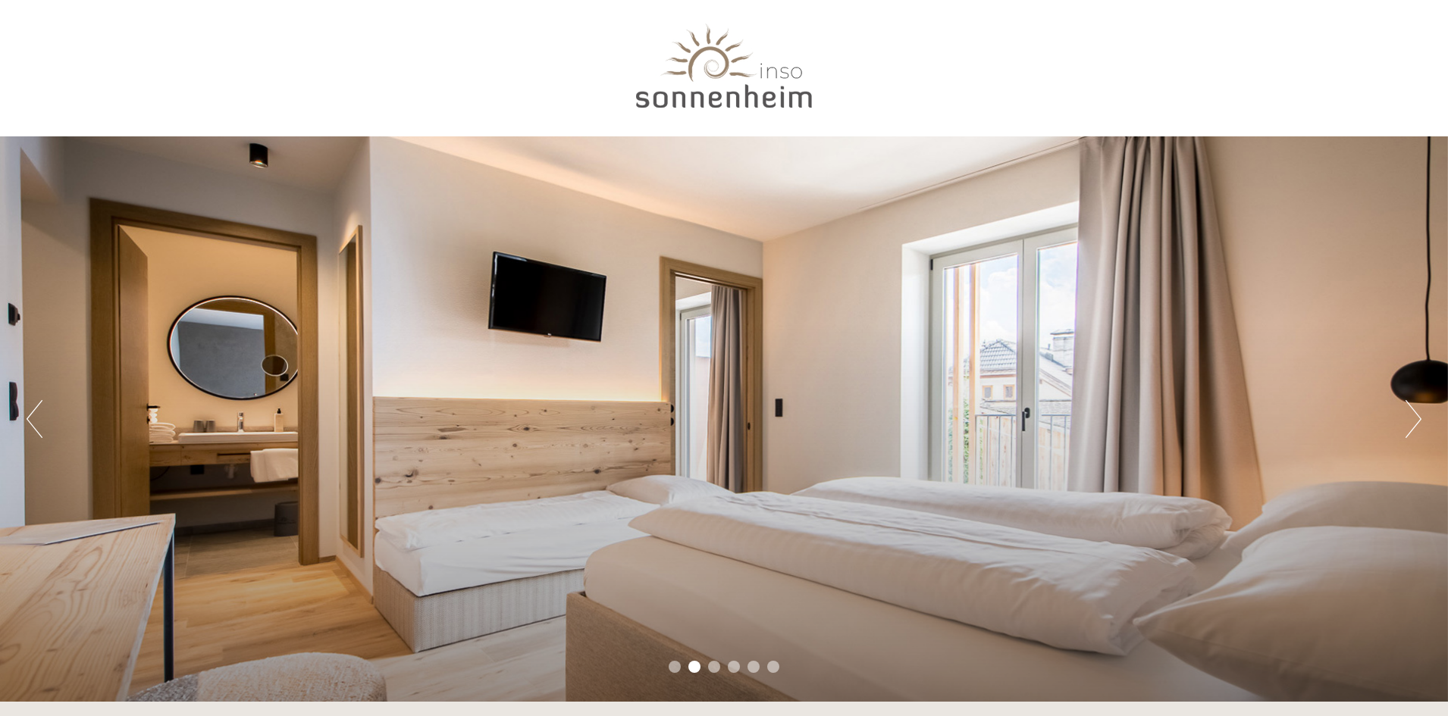
click at [1414, 417] on button "Next" at bounding box center [1413, 419] width 16 height 38
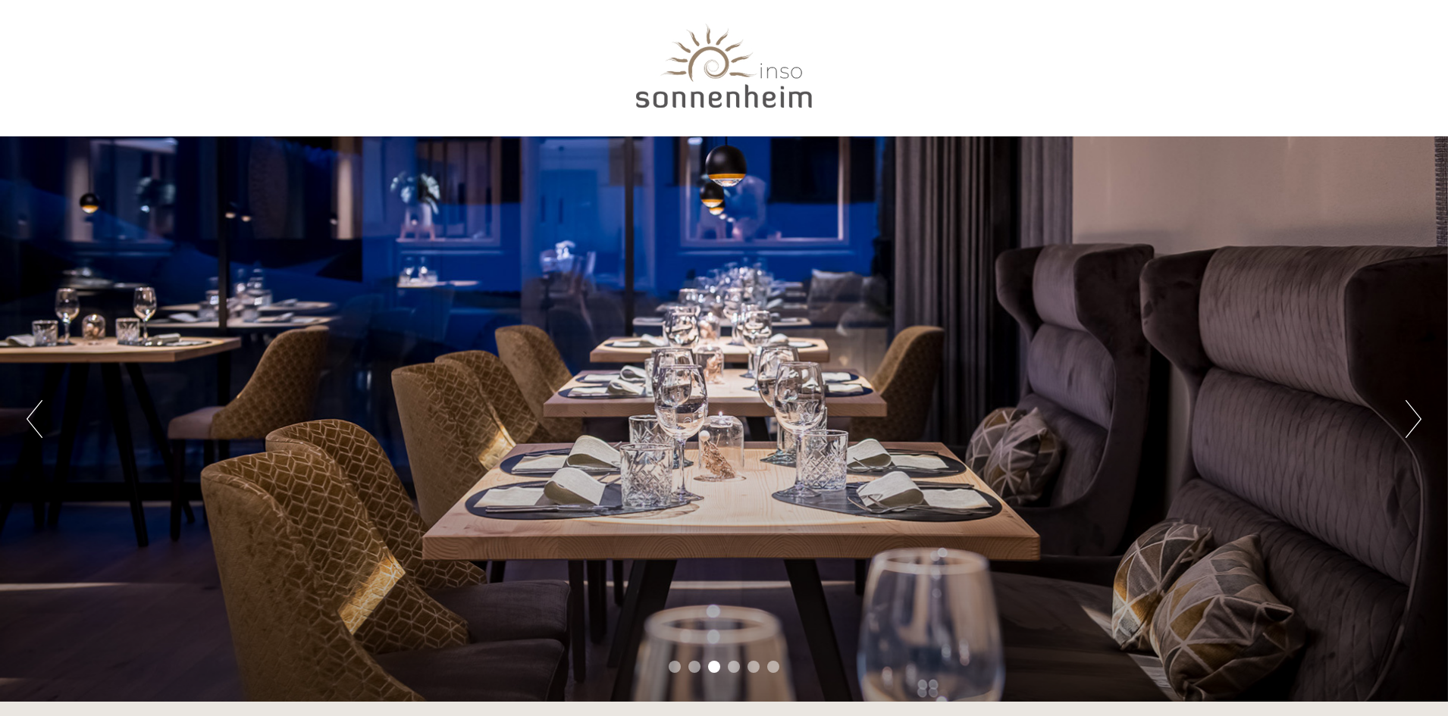
click at [1414, 417] on button "Next" at bounding box center [1413, 419] width 16 height 38
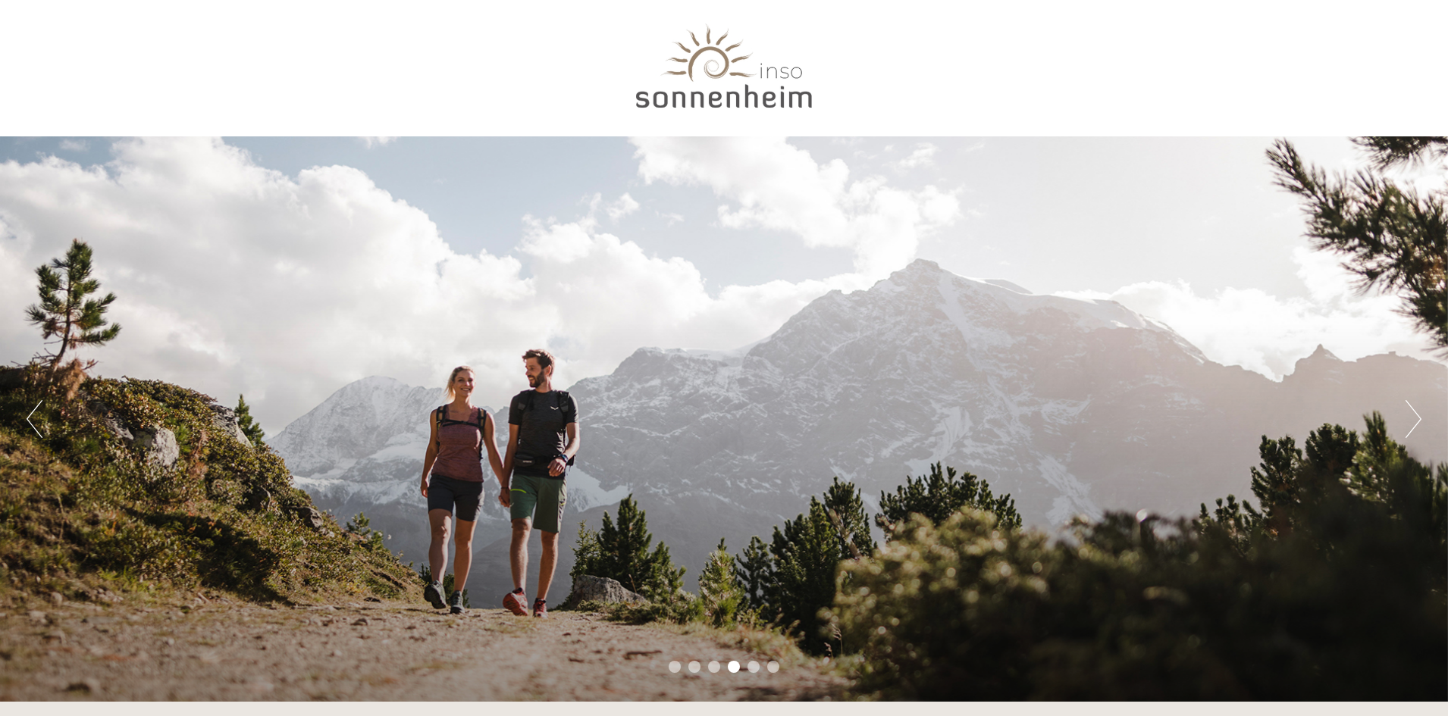
click at [1414, 417] on button "Next" at bounding box center [1413, 419] width 16 height 38
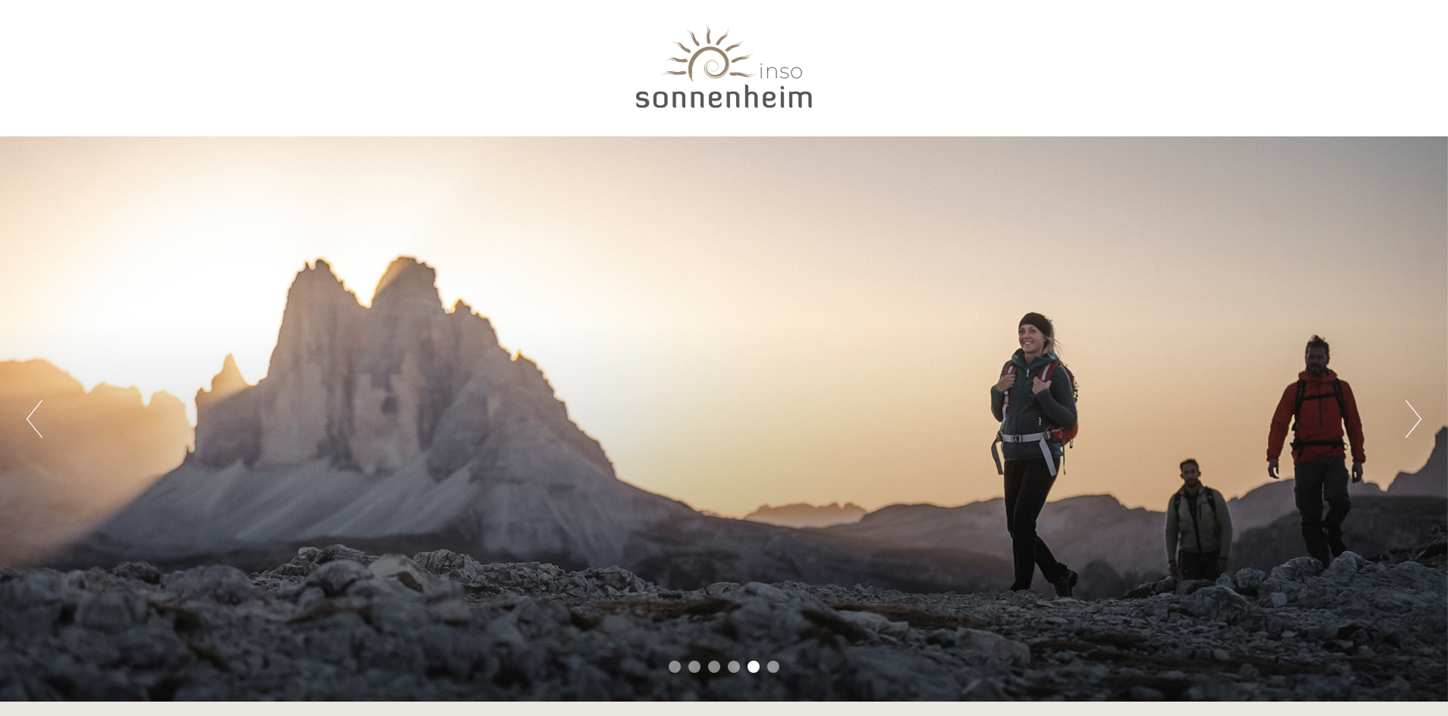
click at [1414, 417] on button "Next" at bounding box center [1413, 419] width 16 height 38
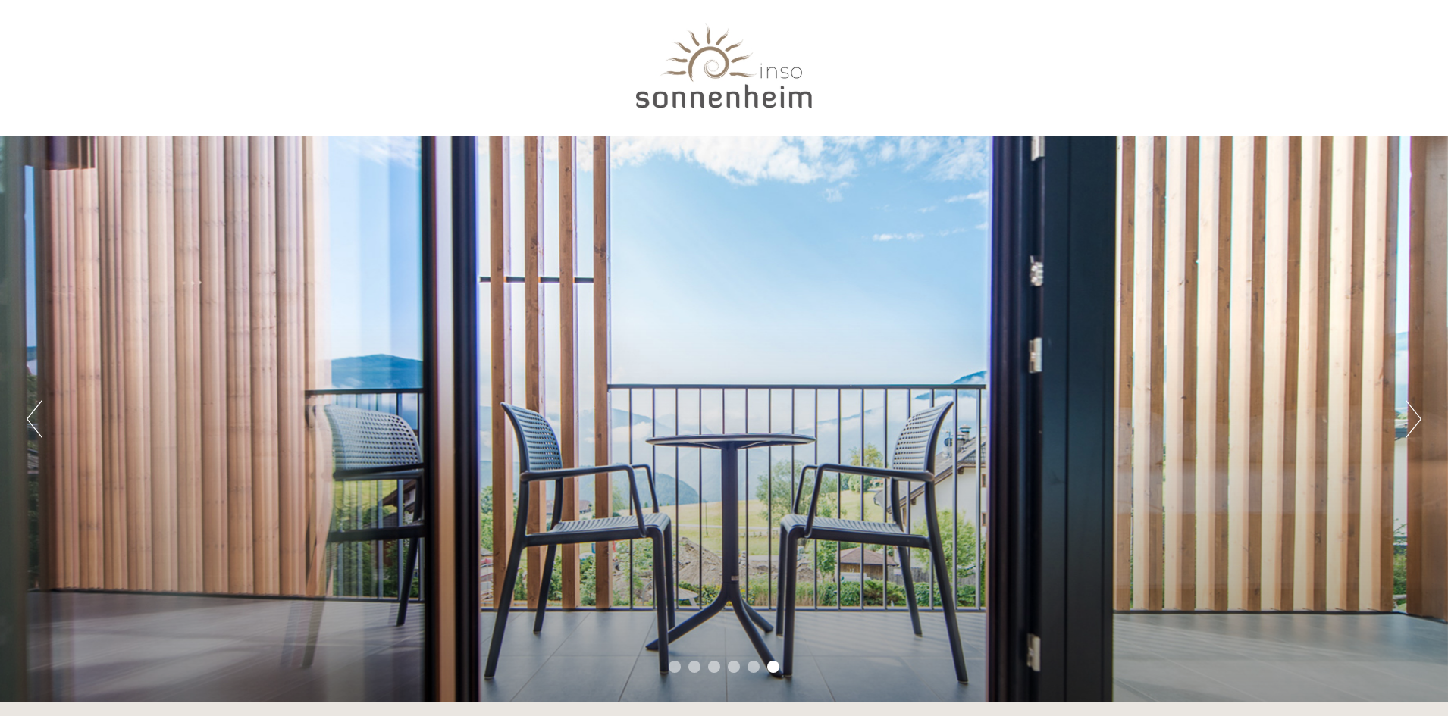
click at [1414, 417] on button "Next" at bounding box center [1413, 419] width 16 height 38
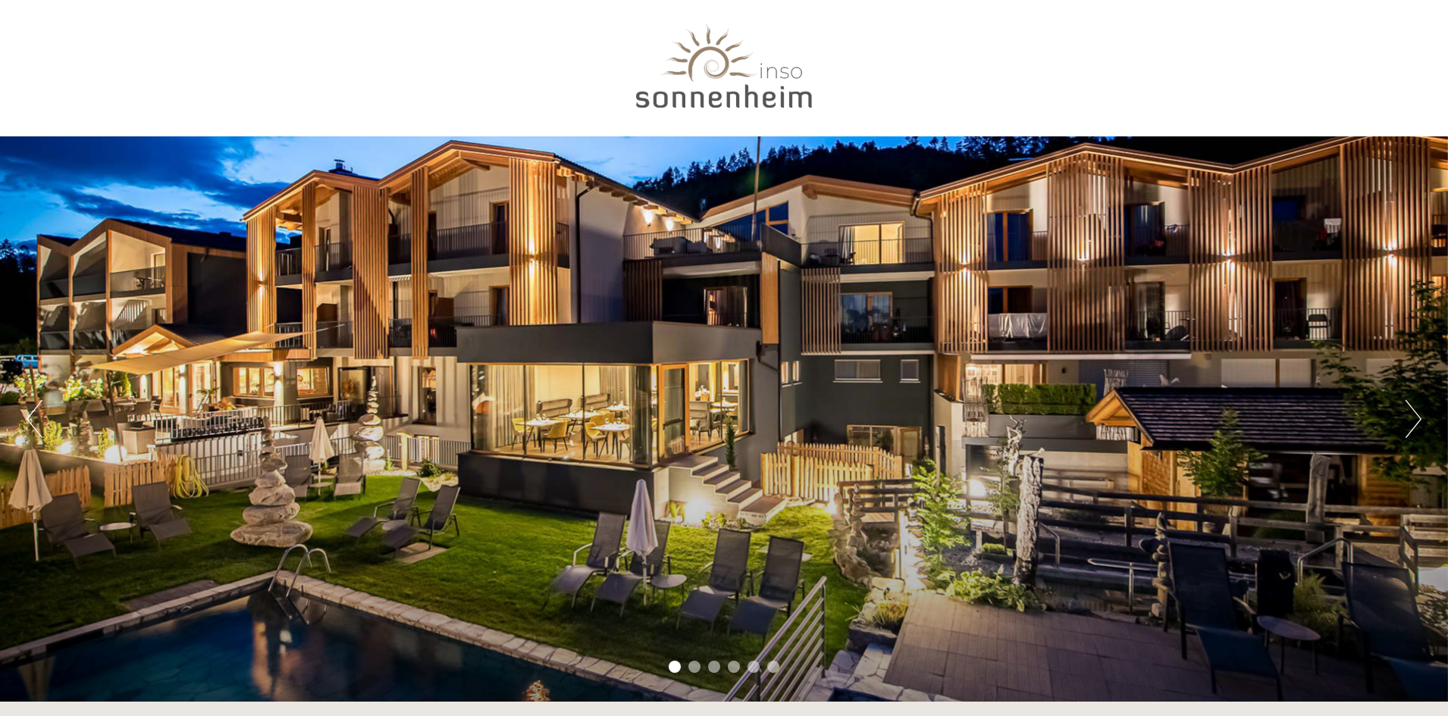
click at [1409, 416] on button "Next" at bounding box center [1413, 419] width 16 height 38
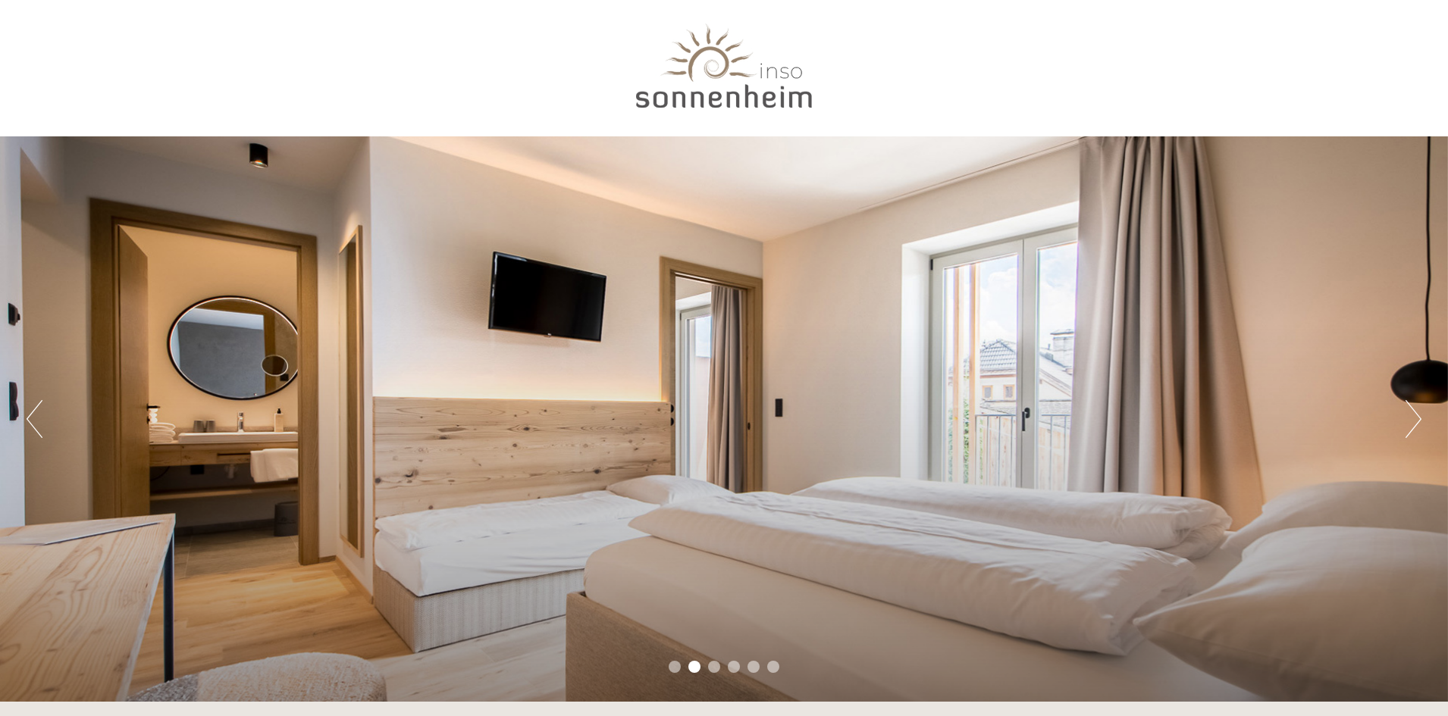
click at [1409, 416] on button "Next" at bounding box center [1413, 419] width 16 height 38
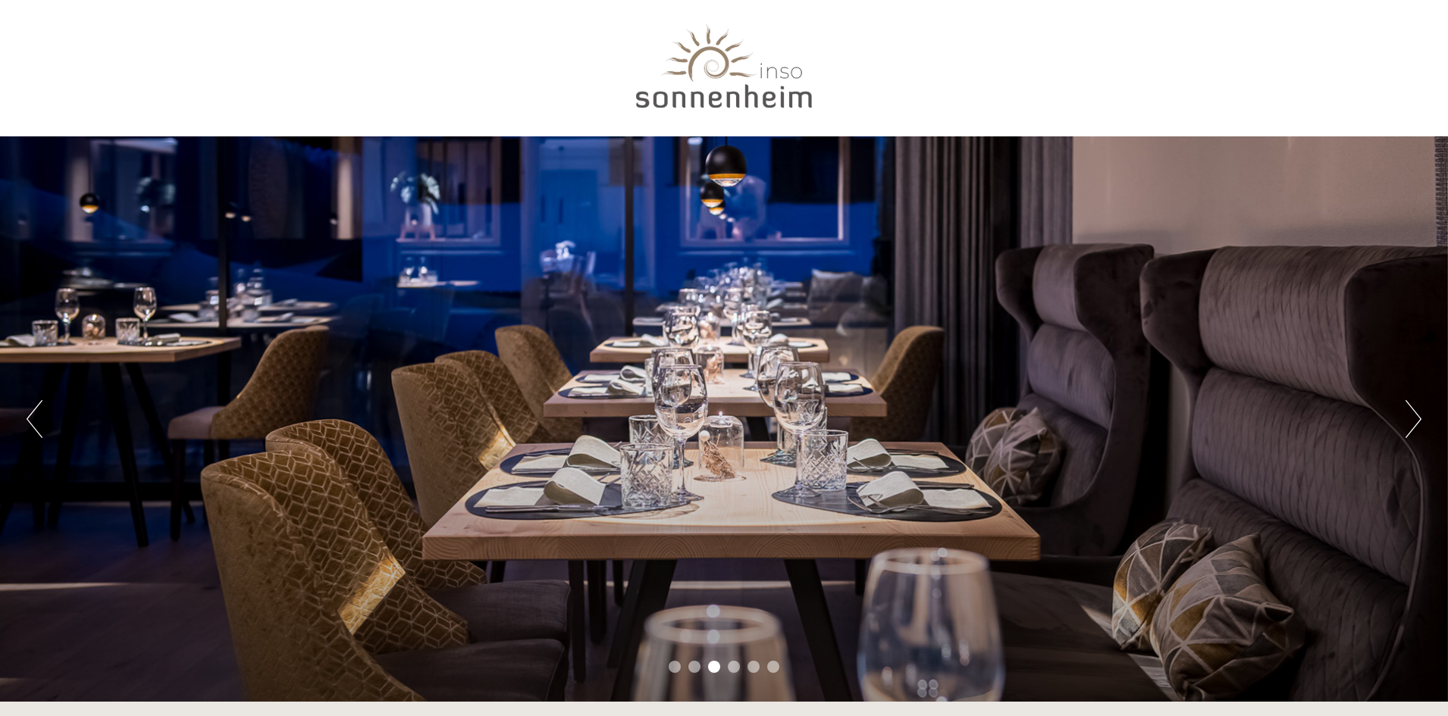
click at [1409, 416] on button "Next" at bounding box center [1413, 419] width 16 height 38
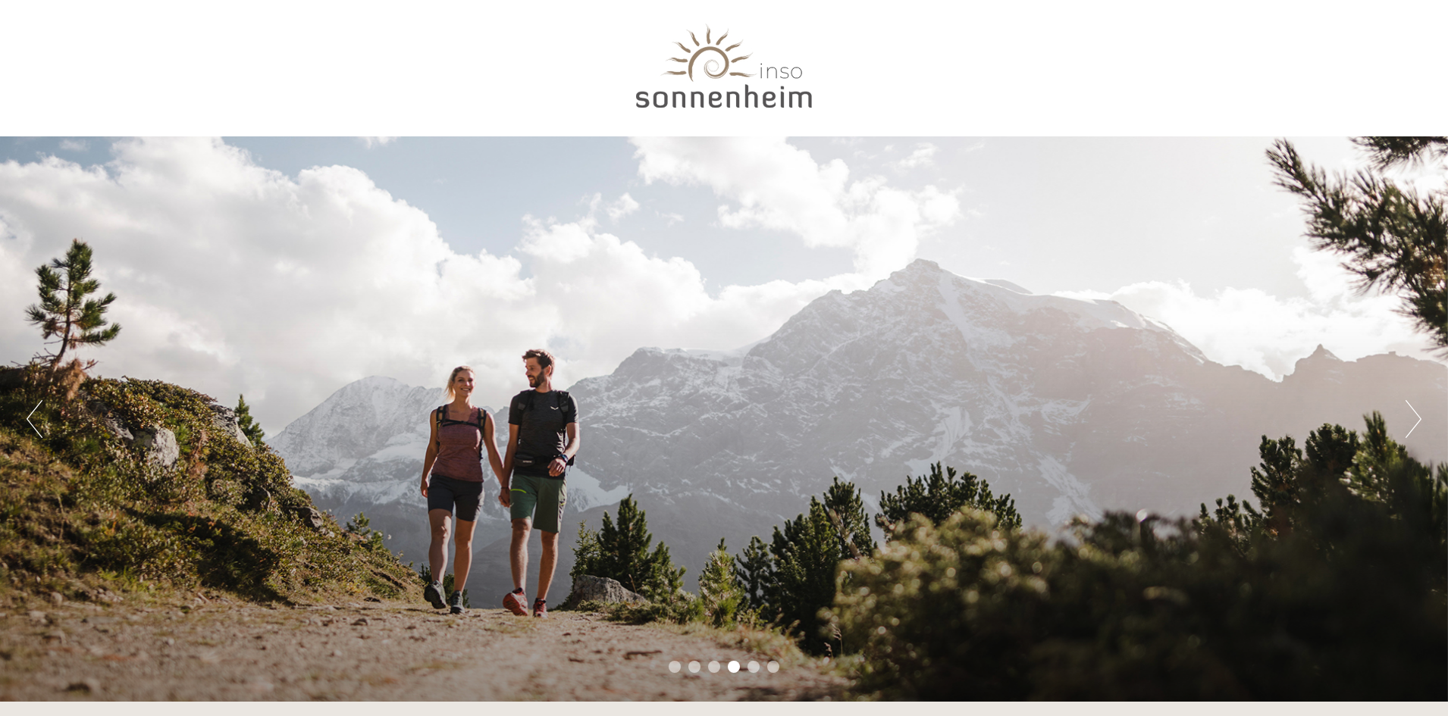
click at [1409, 416] on button "Next" at bounding box center [1413, 419] width 16 height 38
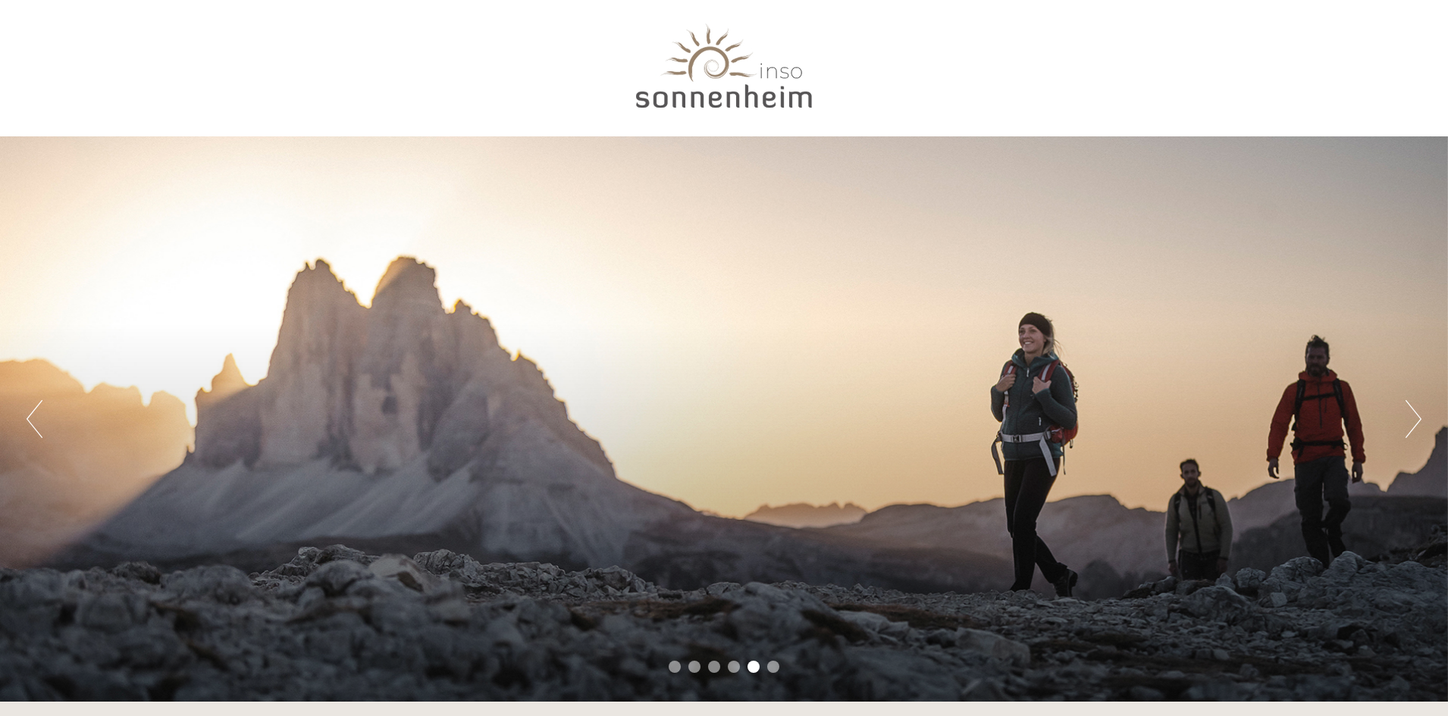
click at [1409, 416] on button "Next" at bounding box center [1413, 419] width 16 height 38
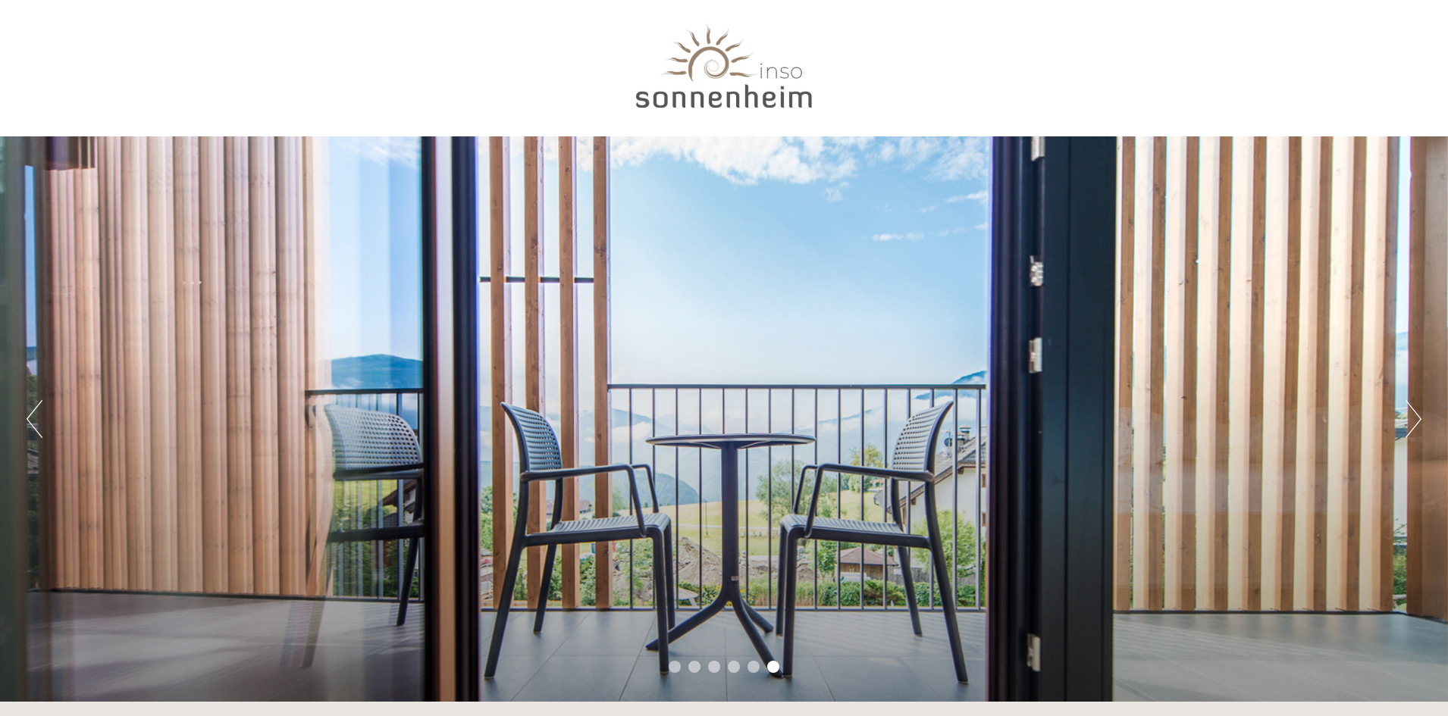
click at [1409, 416] on button "Next" at bounding box center [1413, 419] width 16 height 38
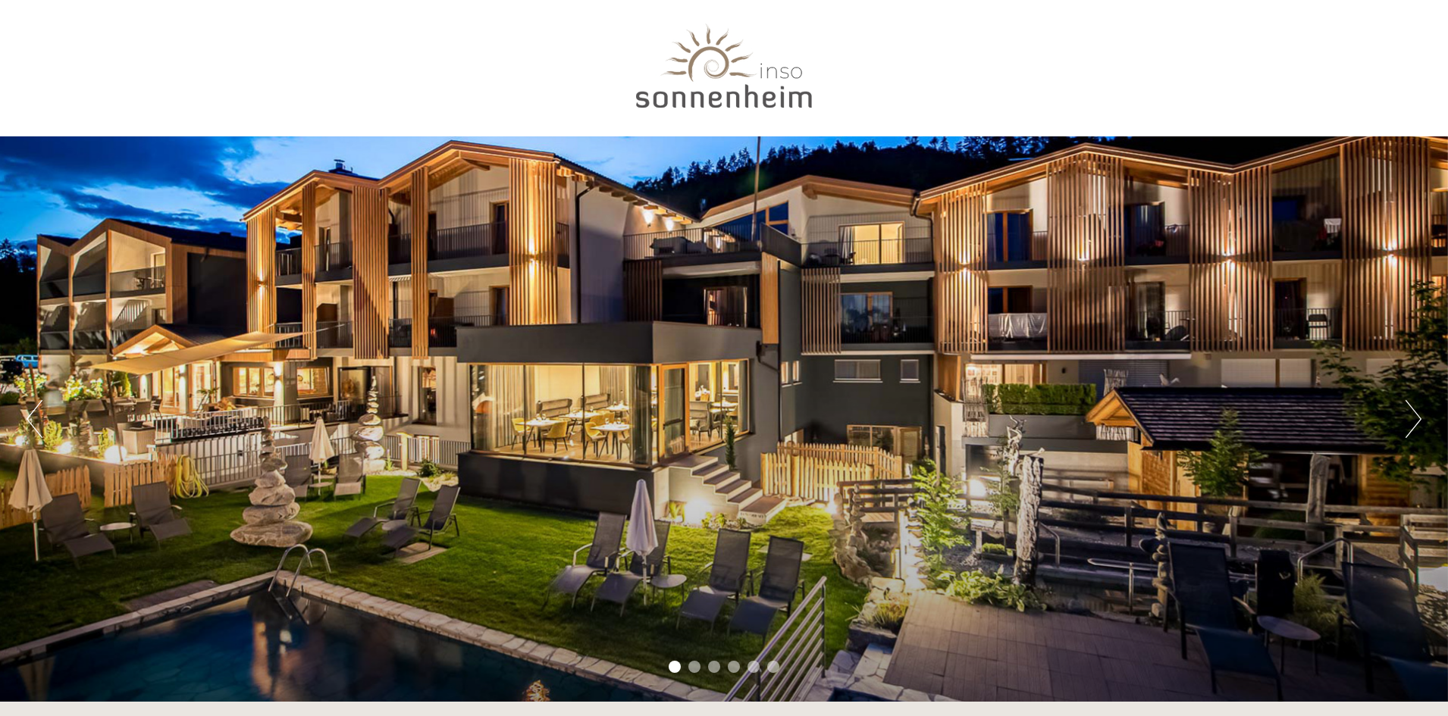
click at [1409, 416] on button "Next" at bounding box center [1413, 419] width 16 height 38
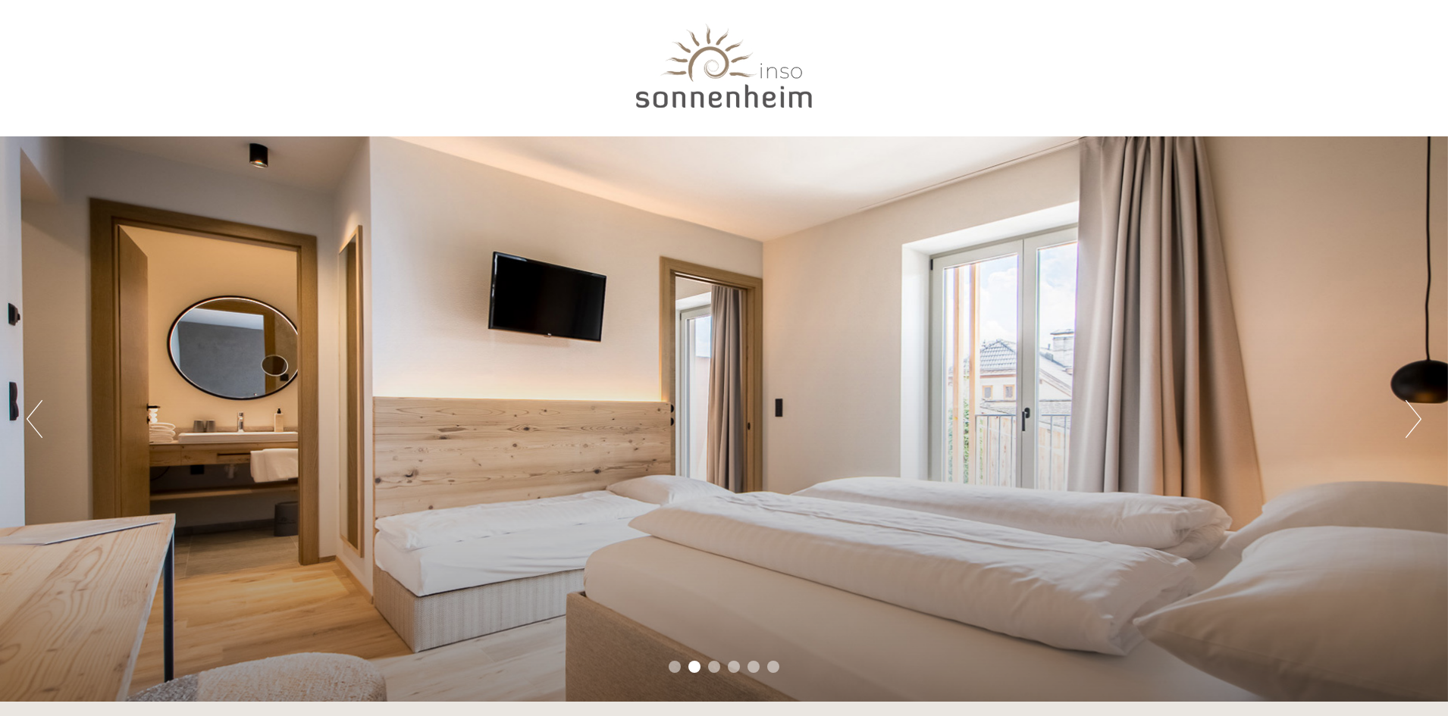
click at [1409, 416] on button "Next" at bounding box center [1413, 419] width 16 height 38
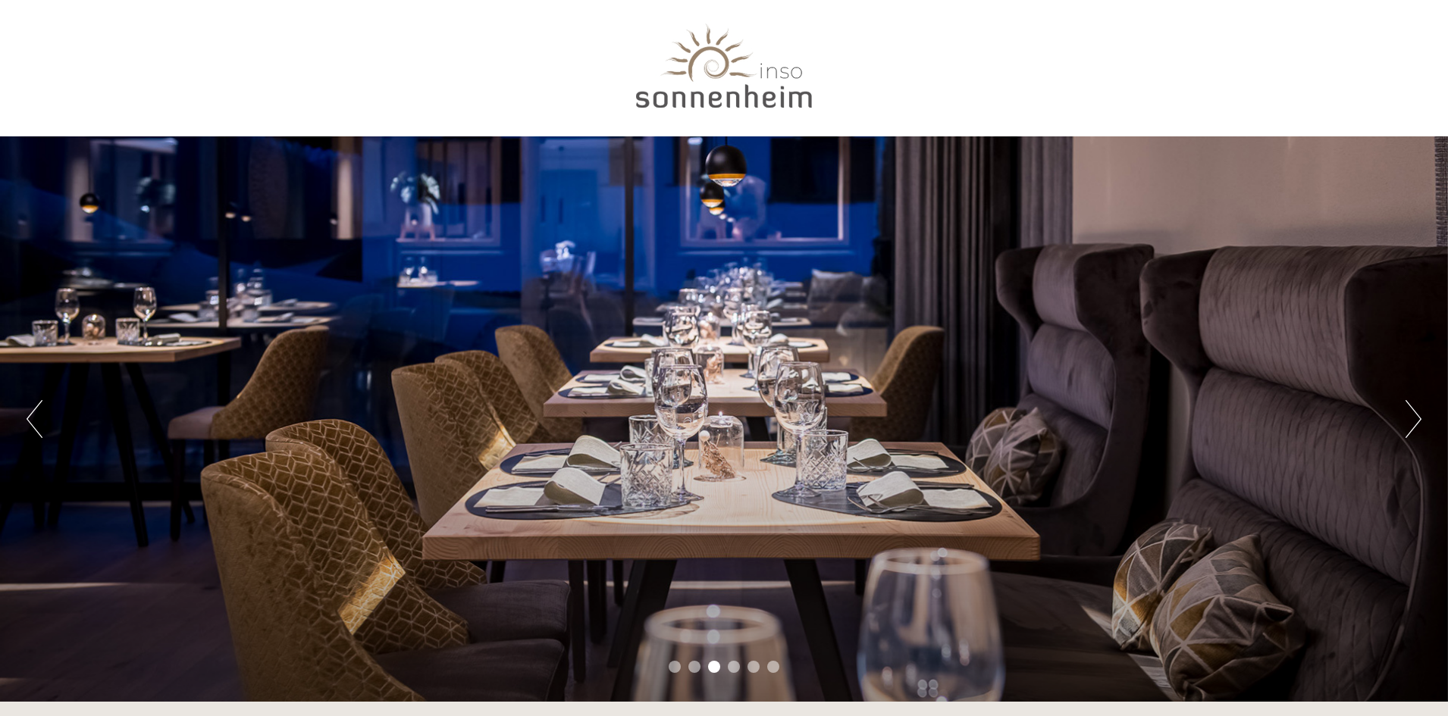
click at [1409, 416] on button "Next" at bounding box center [1413, 419] width 16 height 38
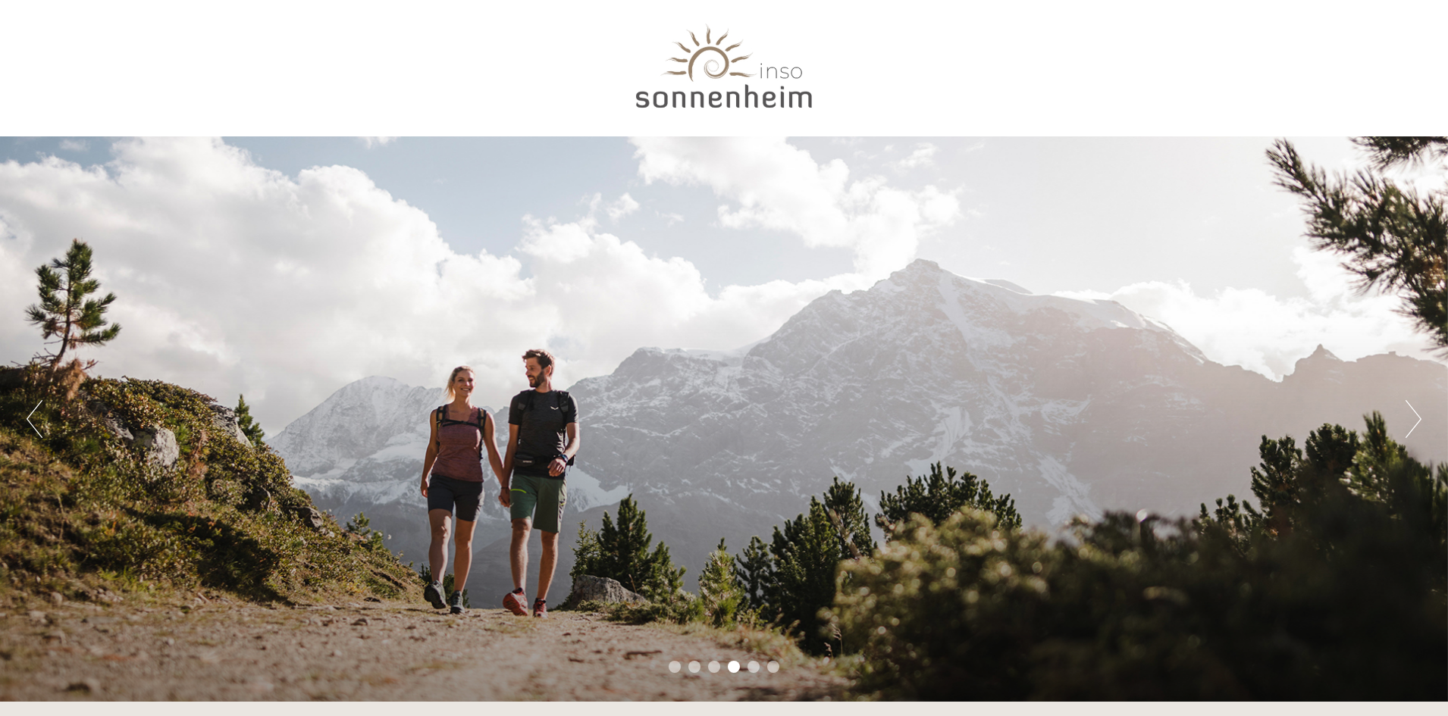
click at [1409, 416] on button "Next" at bounding box center [1413, 419] width 16 height 38
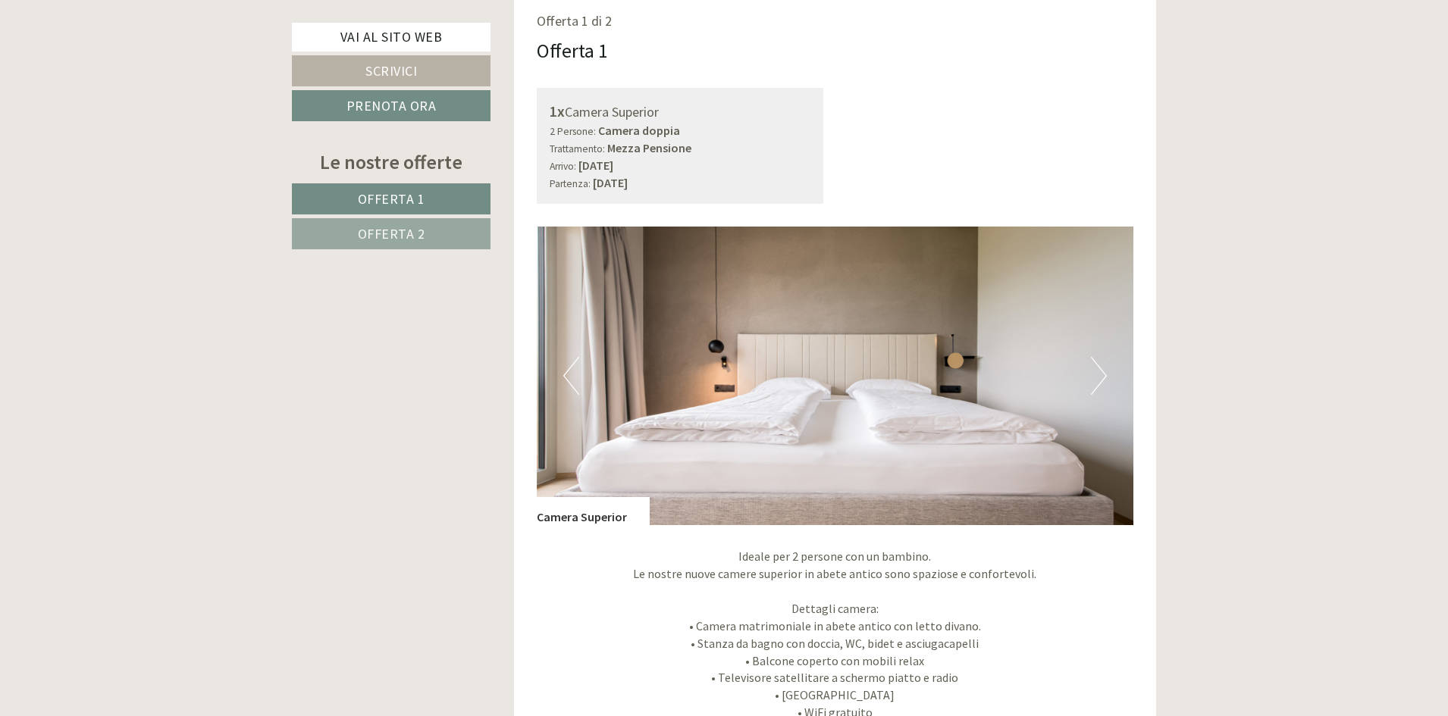
scroll to position [1061, 0]
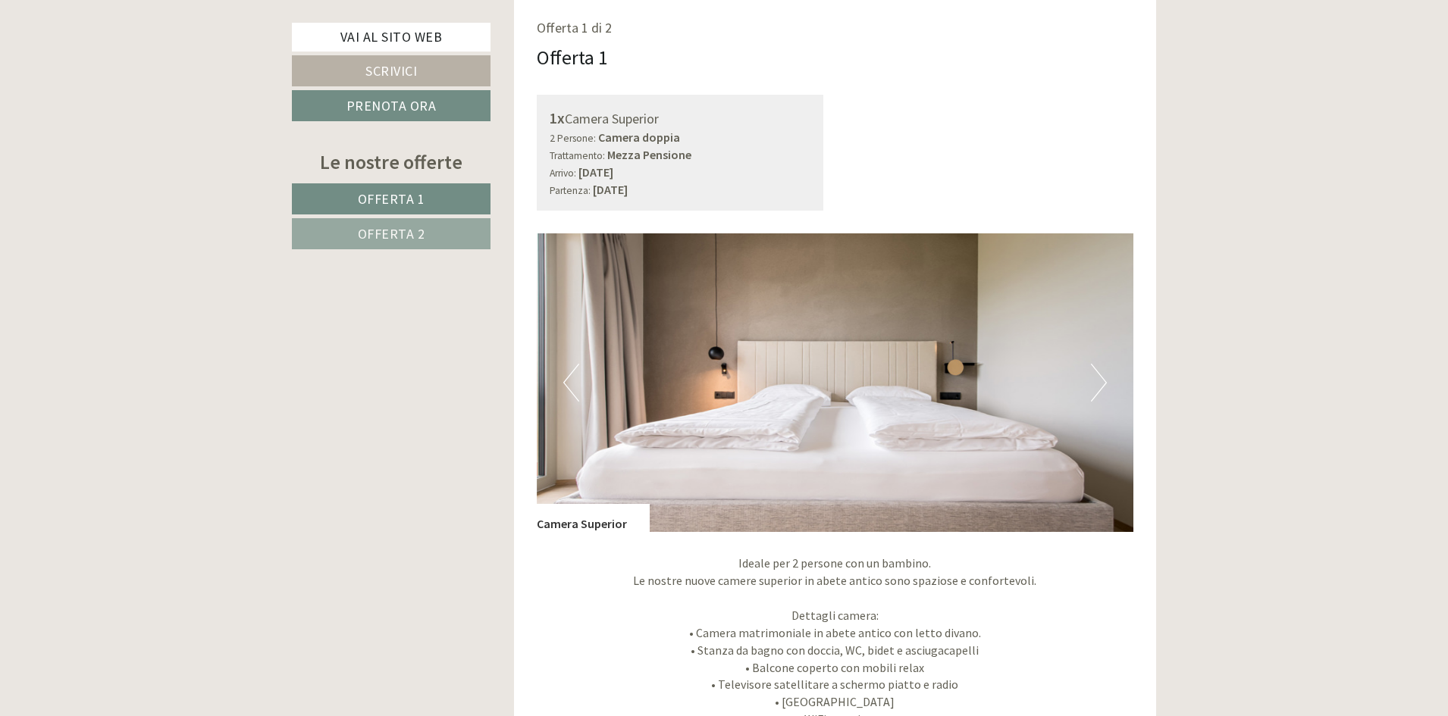
click at [1100, 374] on button "Next" at bounding box center [1099, 383] width 16 height 38
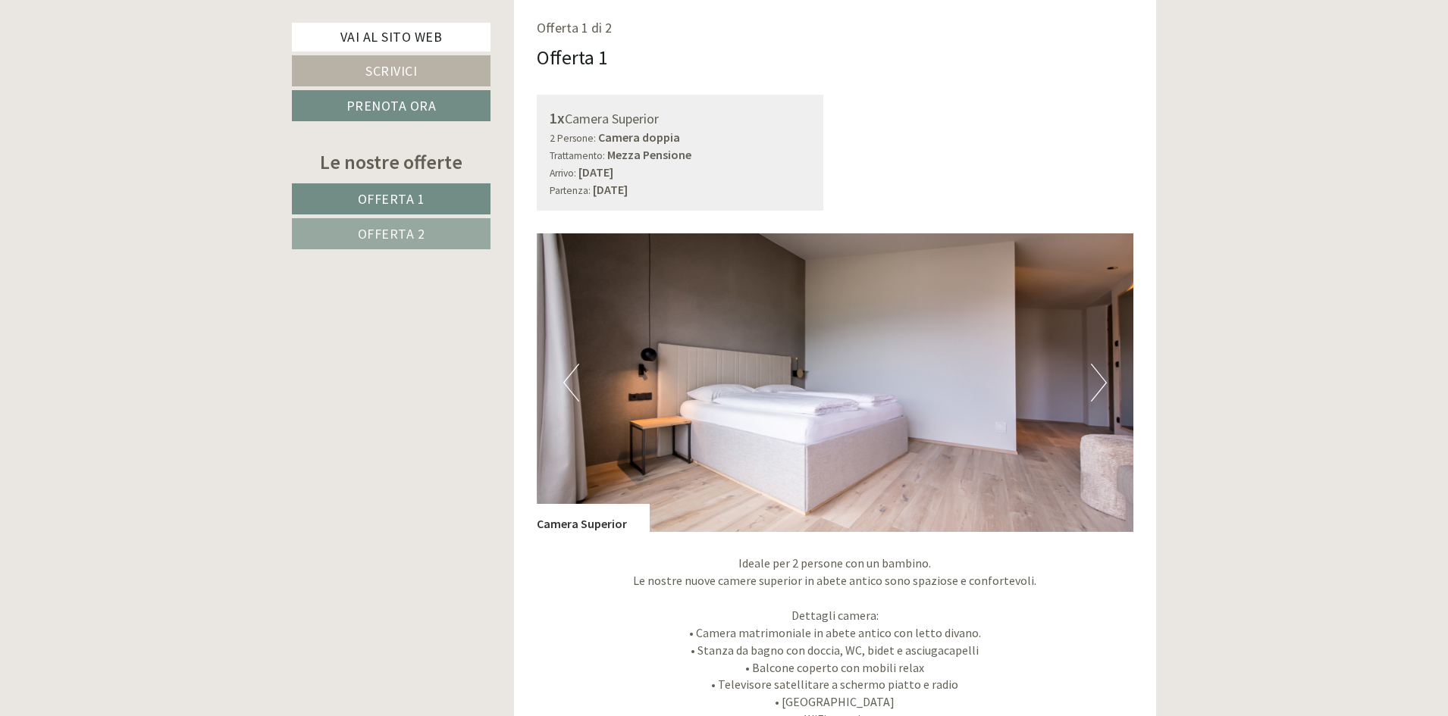
click at [1100, 374] on button "Next" at bounding box center [1099, 383] width 16 height 38
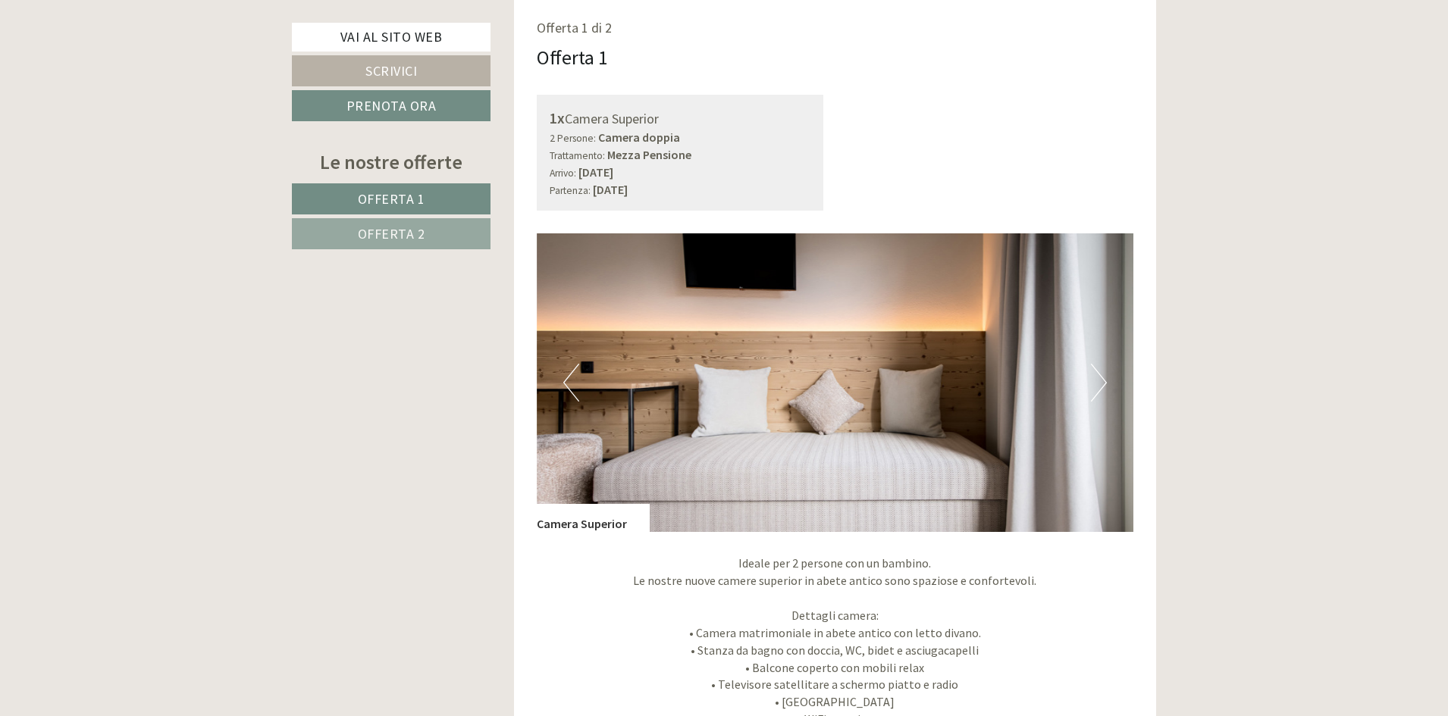
click at [1100, 374] on button "Next" at bounding box center [1099, 383] width 16 height 38
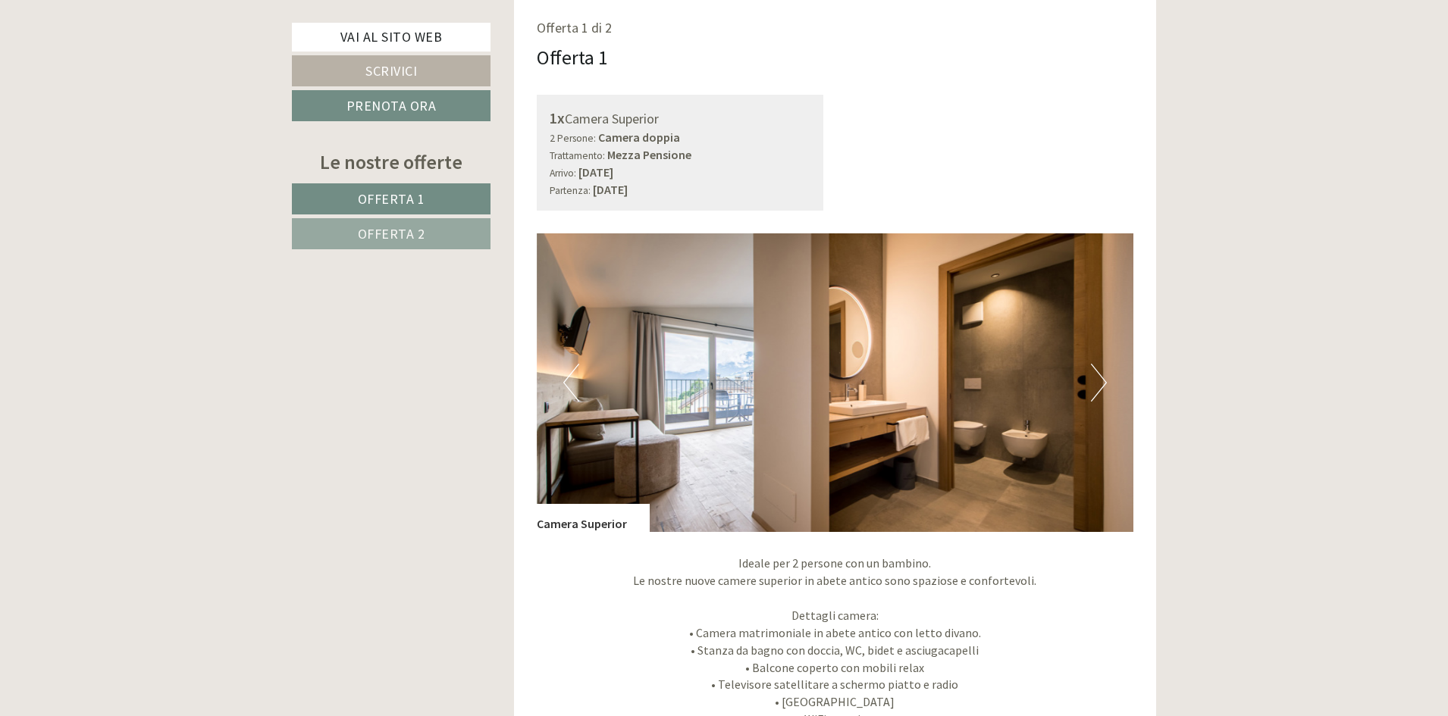
click at [1100, 374] on button "Next" at bounding box center [1099, 383] width 16 height 38
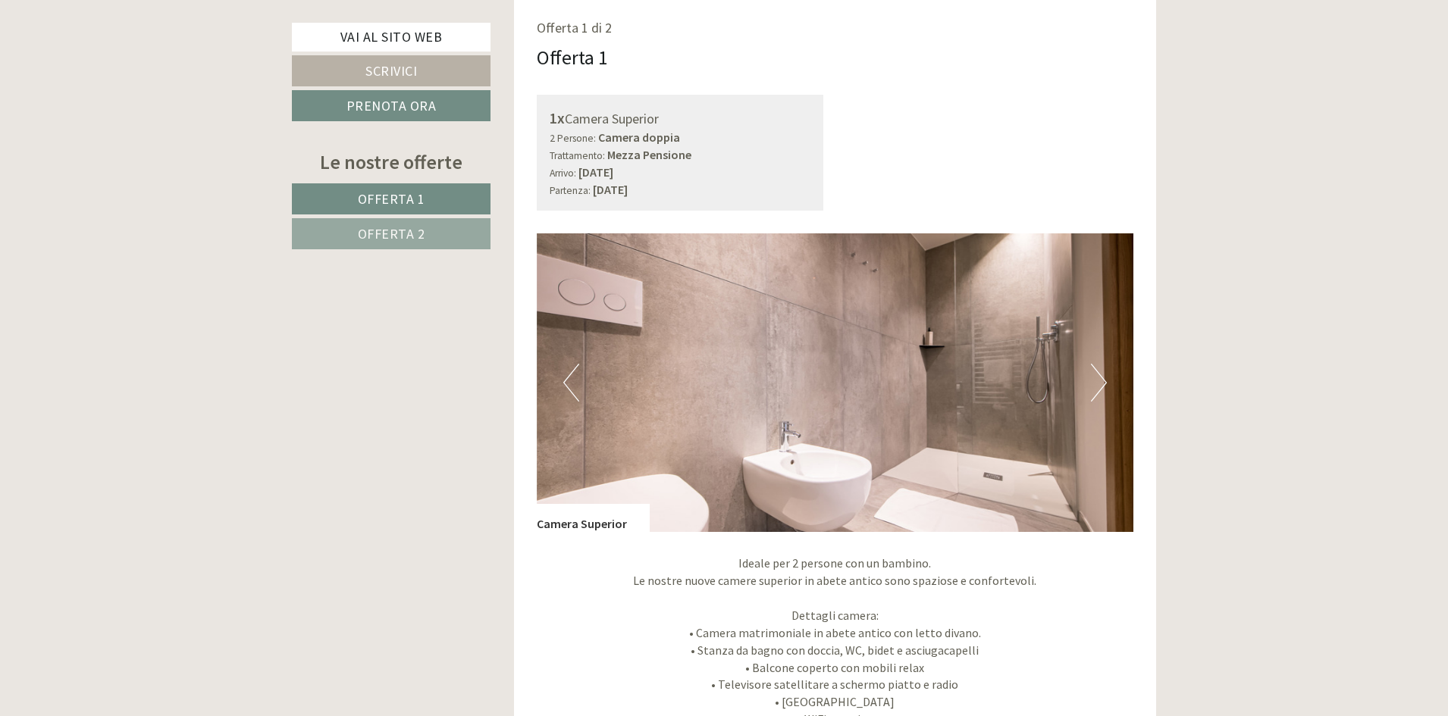
click at [1100, 374] on button "Next" at bounding box center [1099, 383] width 16 height 38
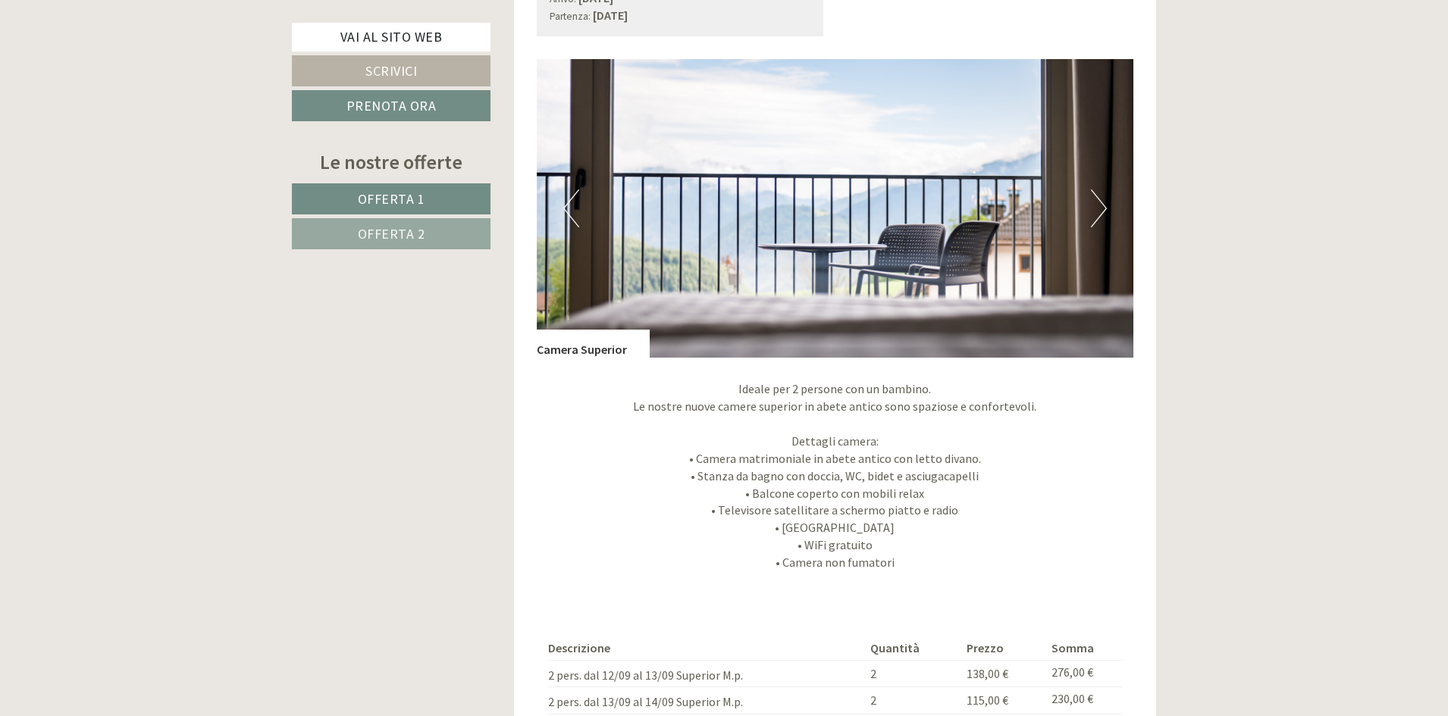
scroll to position [985, 0]
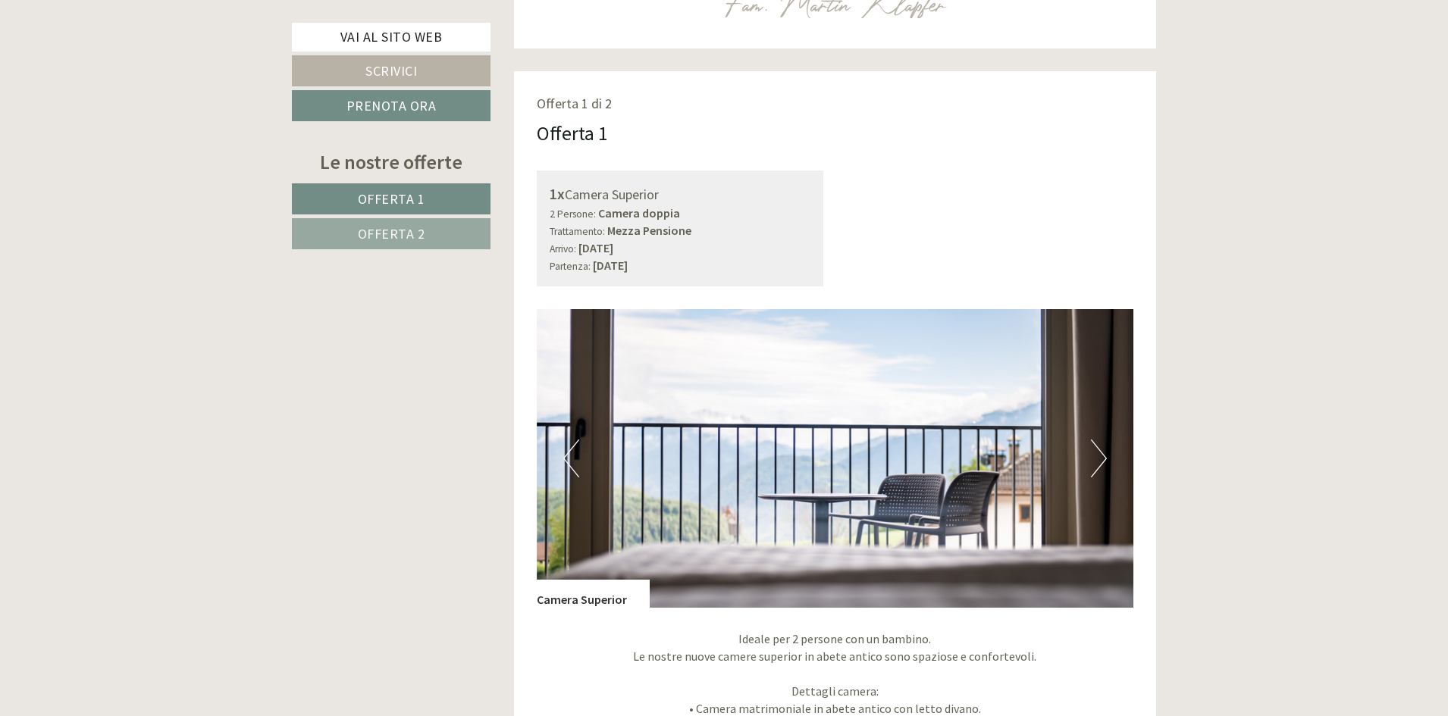
click at [1104, 458] on button "Next" at bounding box center [1099, 459] width 16 height 38
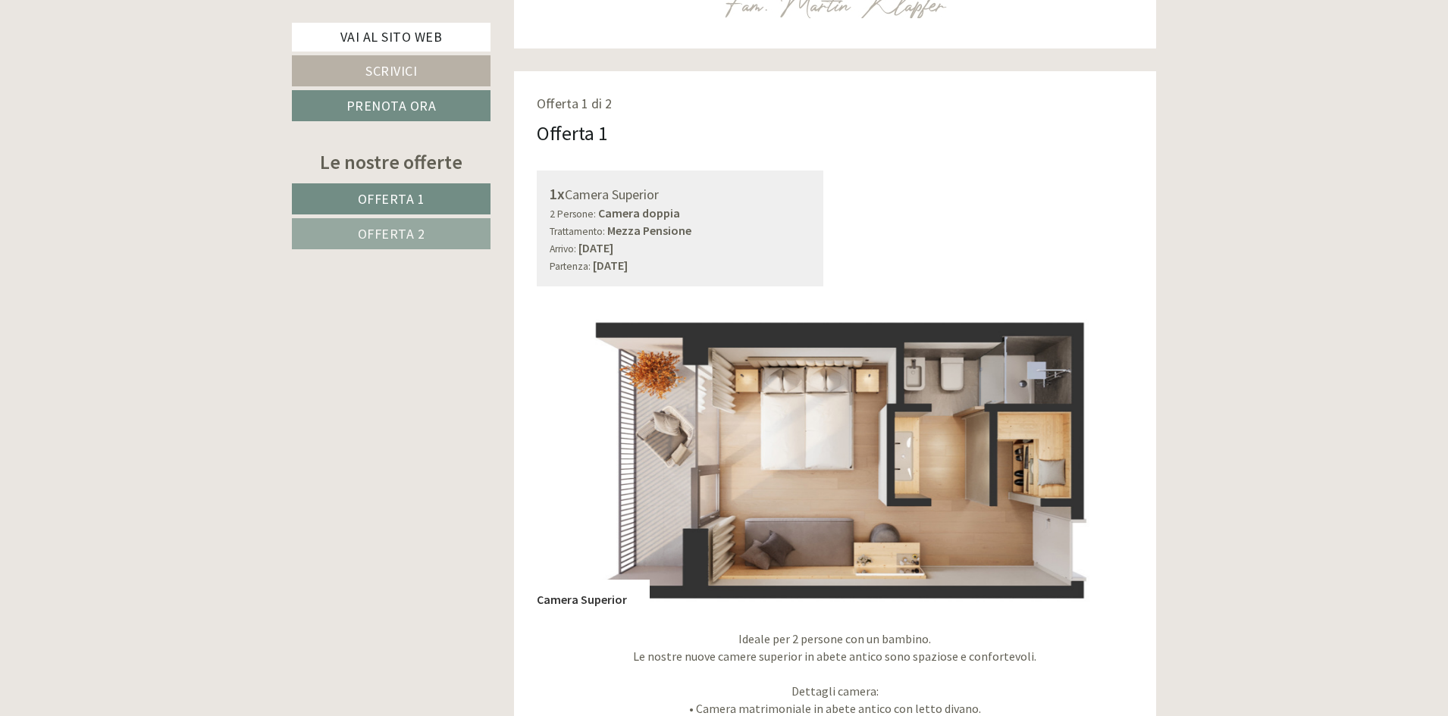
click at [1104, 458] on button "Next" at bounding box center [1099, 459] width 16 height 38
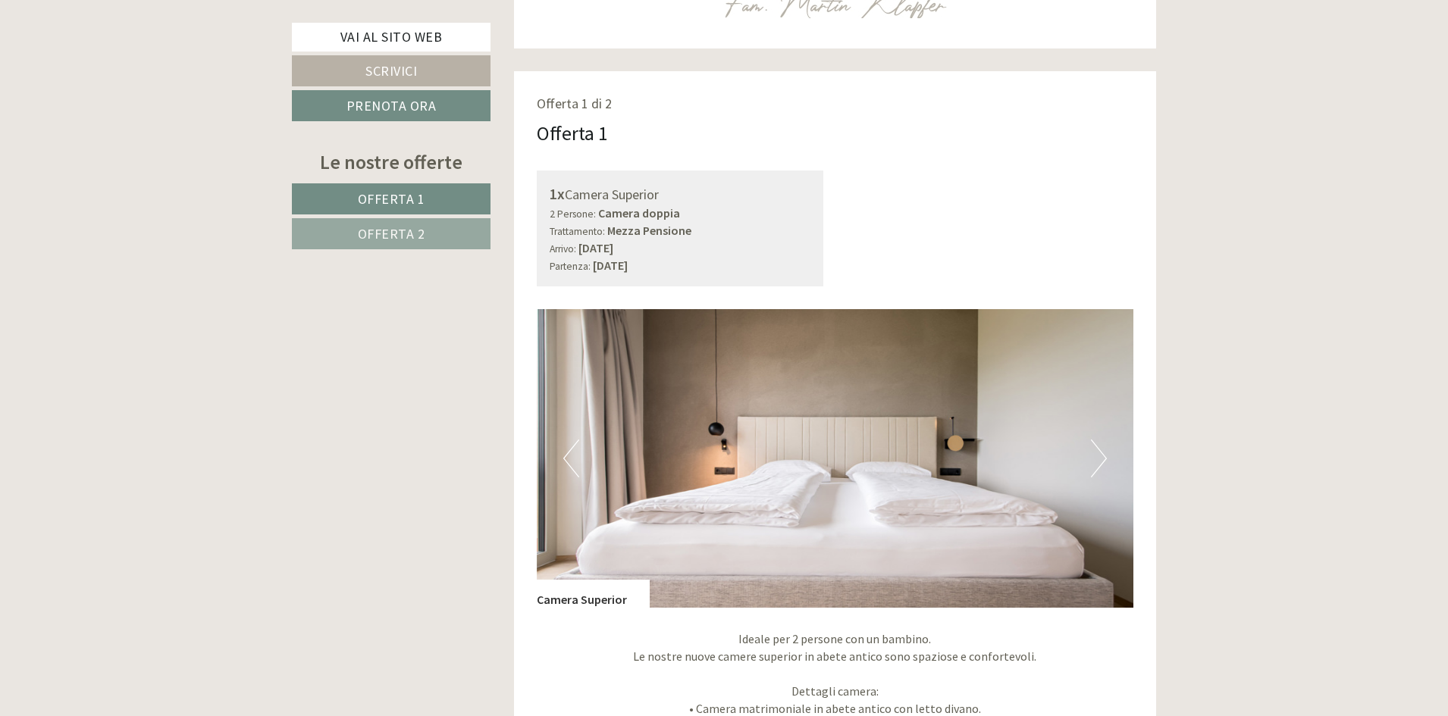
click at [1104, 458] on button "Next" at bounding box center [1099, 459] width 16 height 38
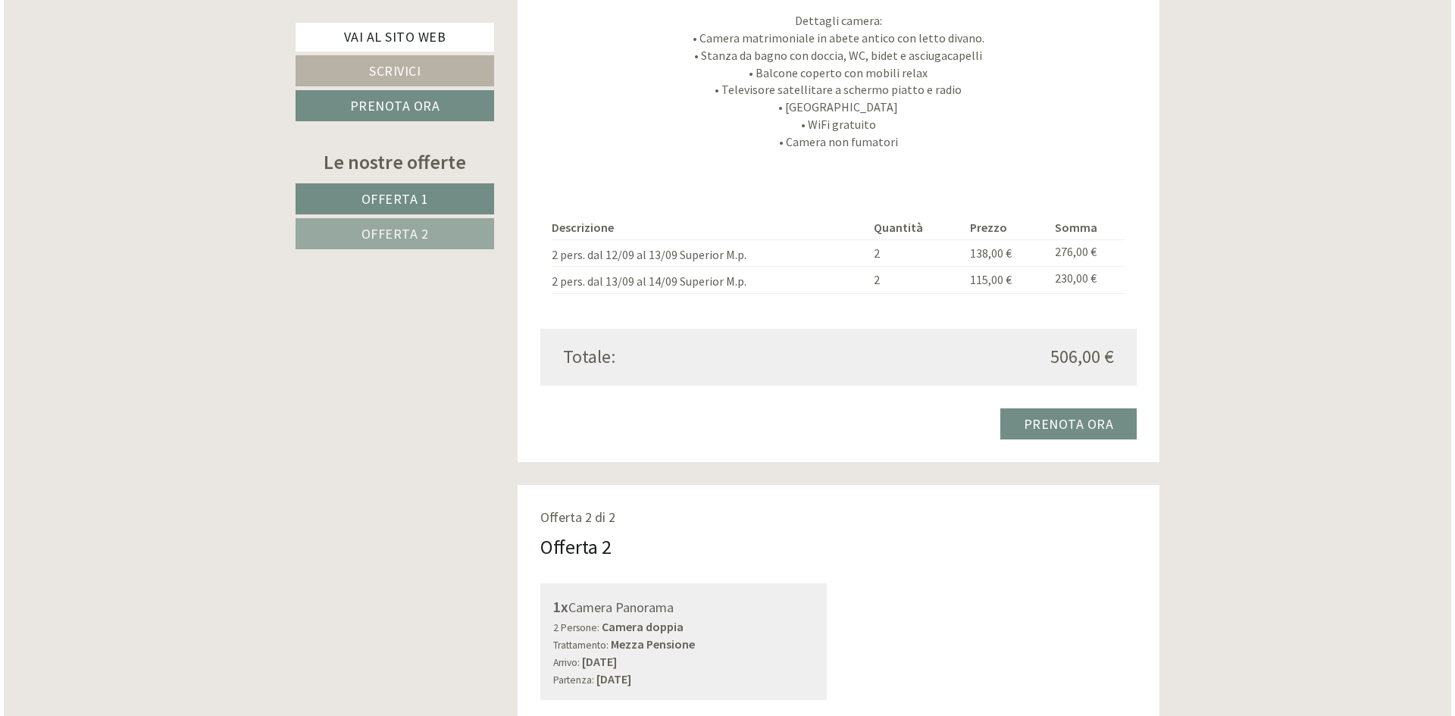
scroll to position [1668, 0]
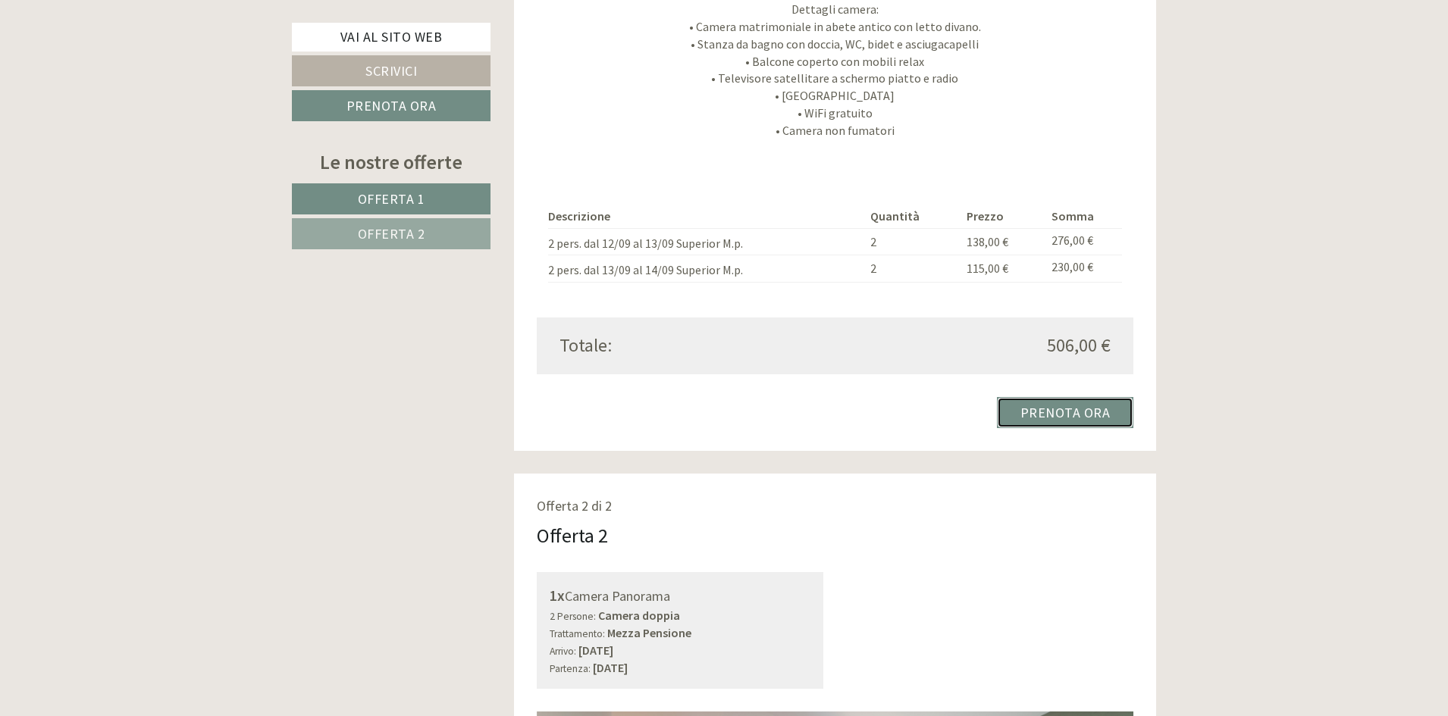
click at [1048, 412] on link "Prenota ora" at bounding box center [1065, 412] width 137 height 31
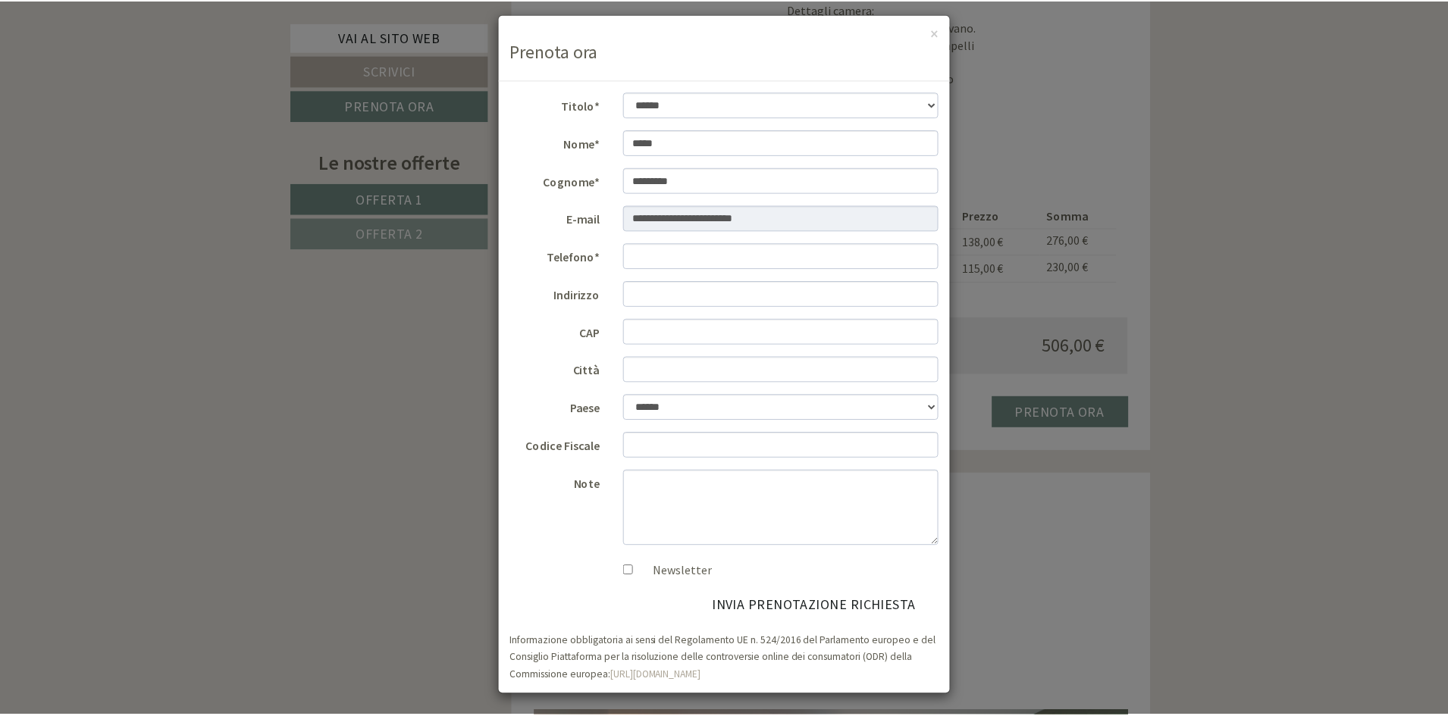
scroll to position [11, 0]
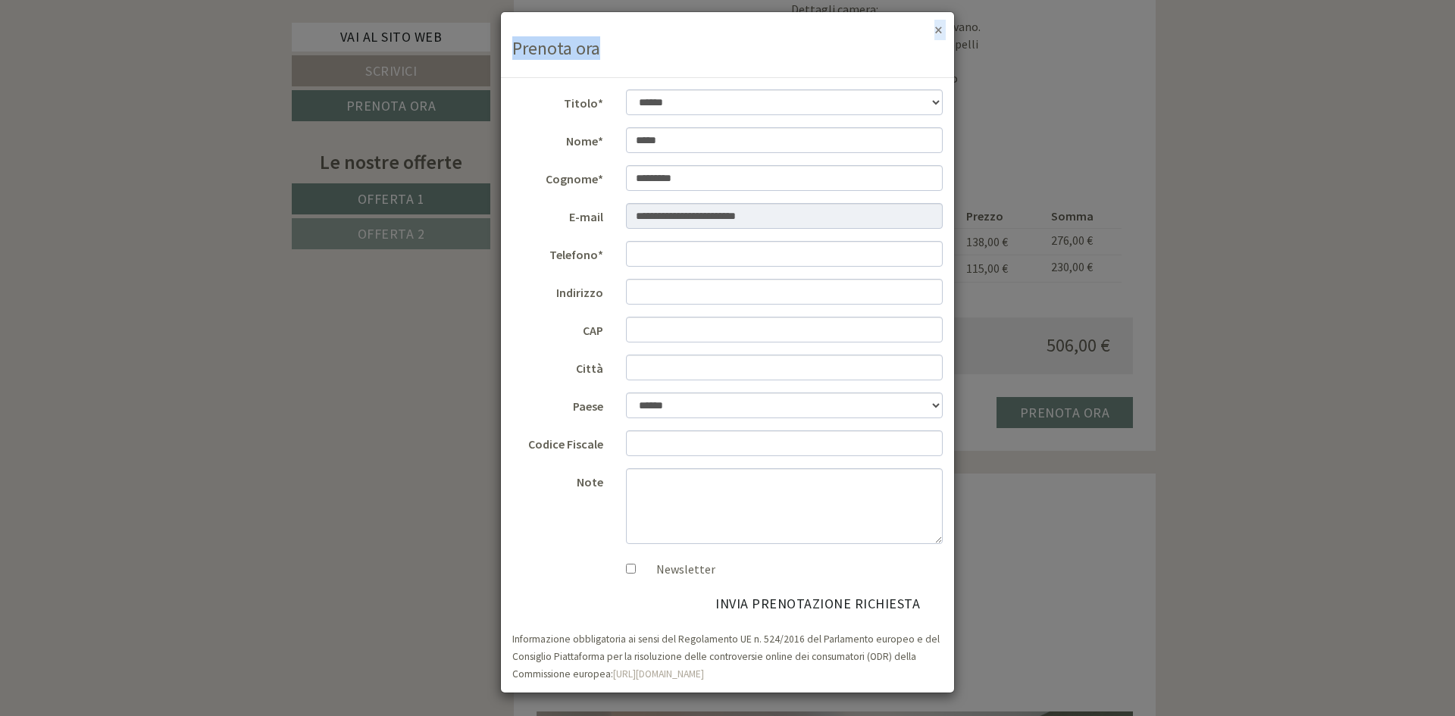
click at [931, 32] on div "× Prenota ora" at bounding box center [727, 45] width 453 height 66
click at [938, 27] on button "×" at bounding box center [939, 30] width 8 height 16
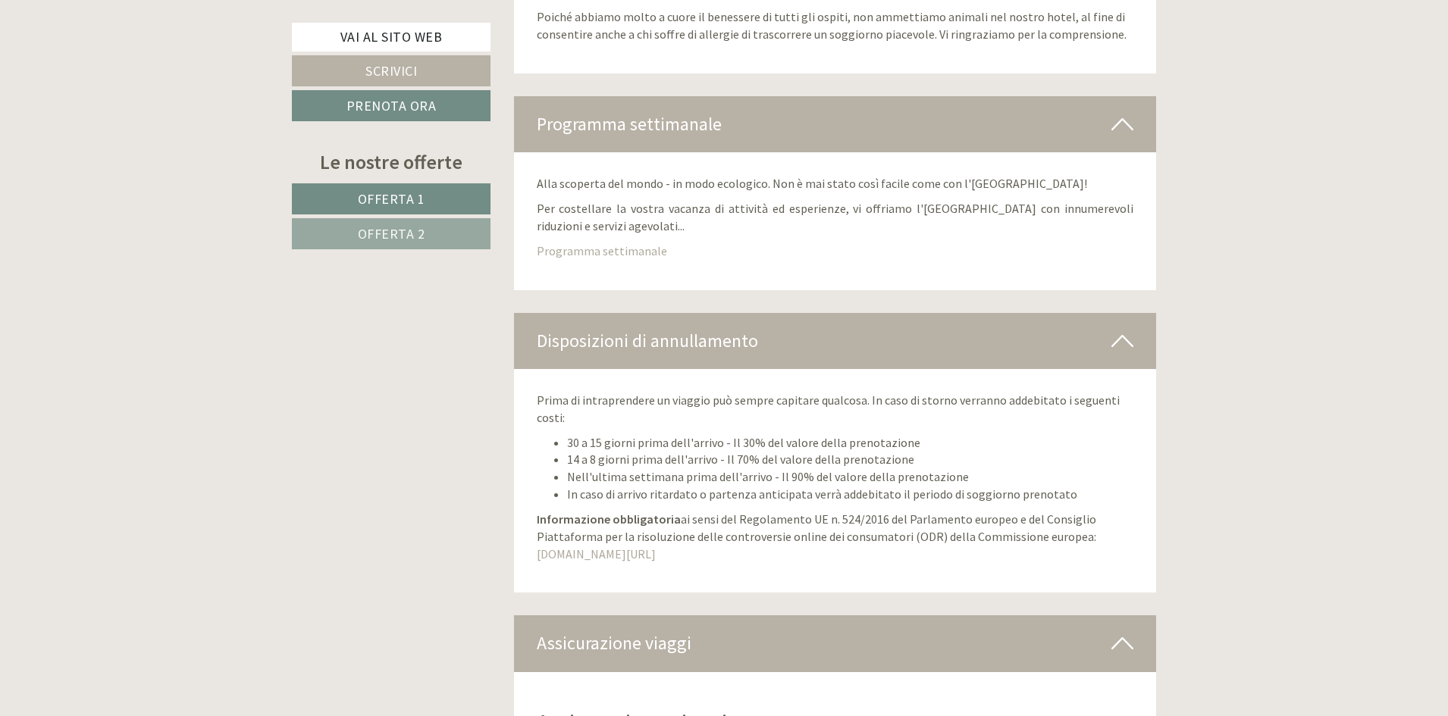
scroll to position [6898, 0]
